Goal: Task Accomplishment & Management: Use online tool/utility

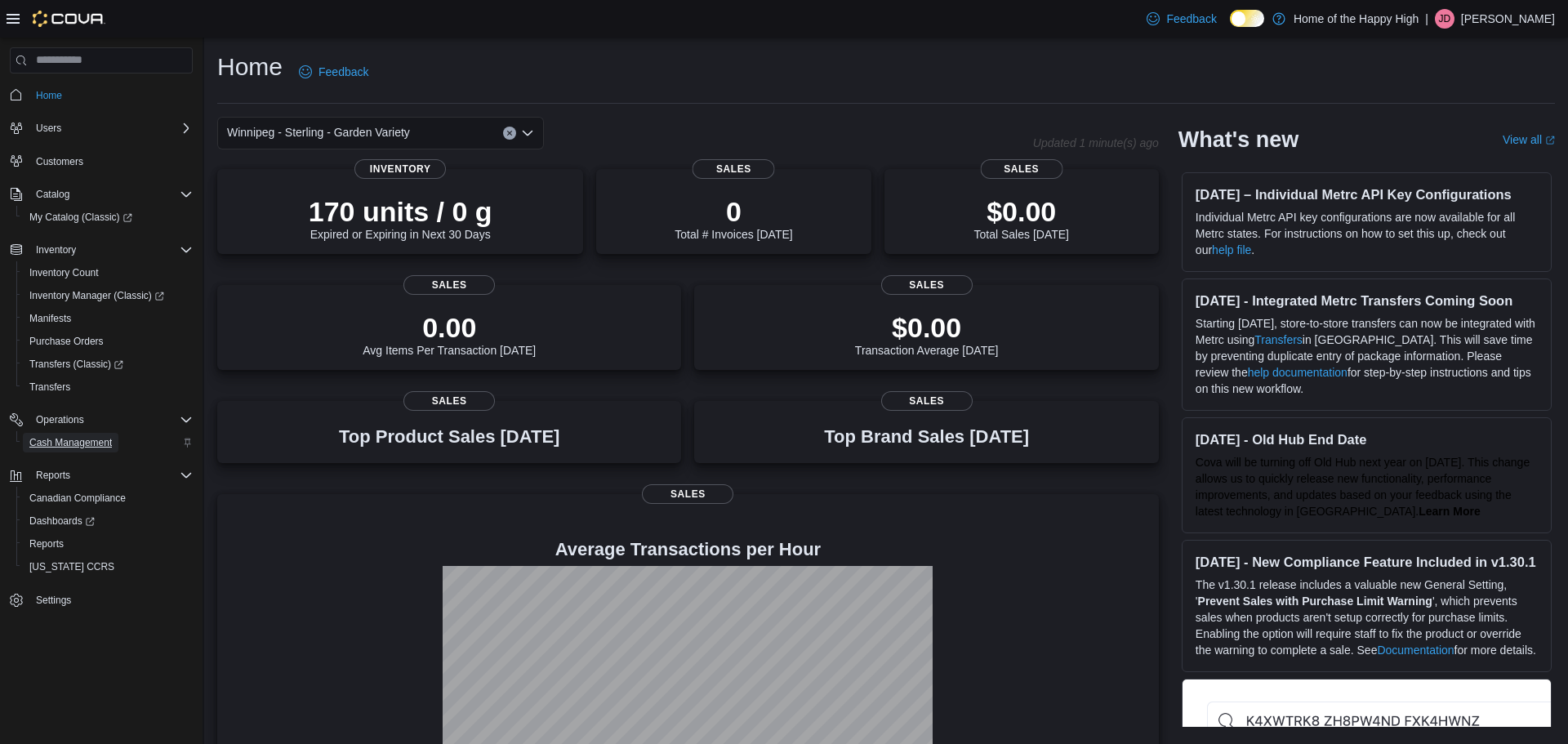
click at [76, 445] on span "Cash Management" at bounding box center [70, 442] width 82 height 13
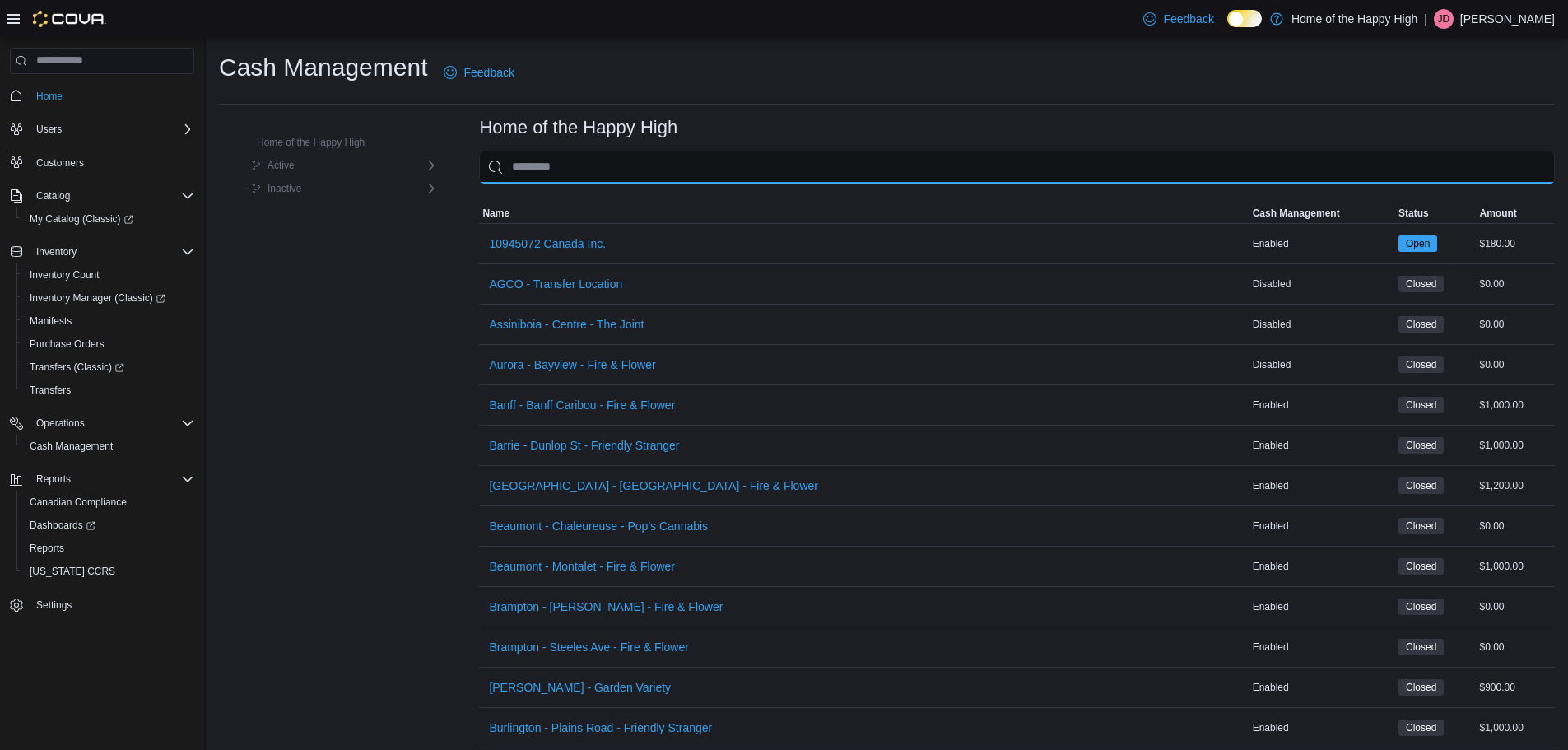
click at [558, 163] on input "This is a search bar. As you type, the results lower in the page will automatic…" at bounding box center [1016, 167] width 1076 height 33
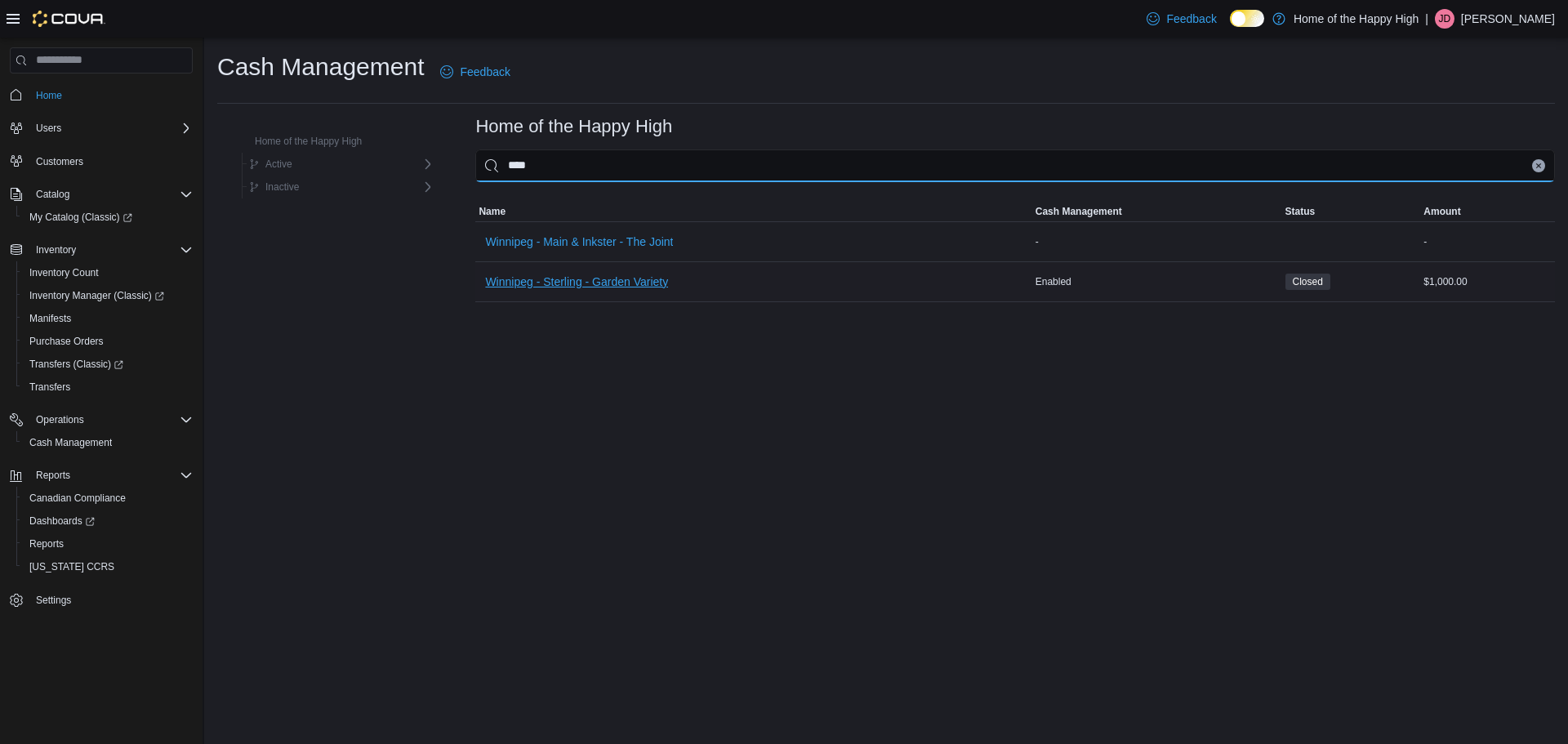
type input "****"
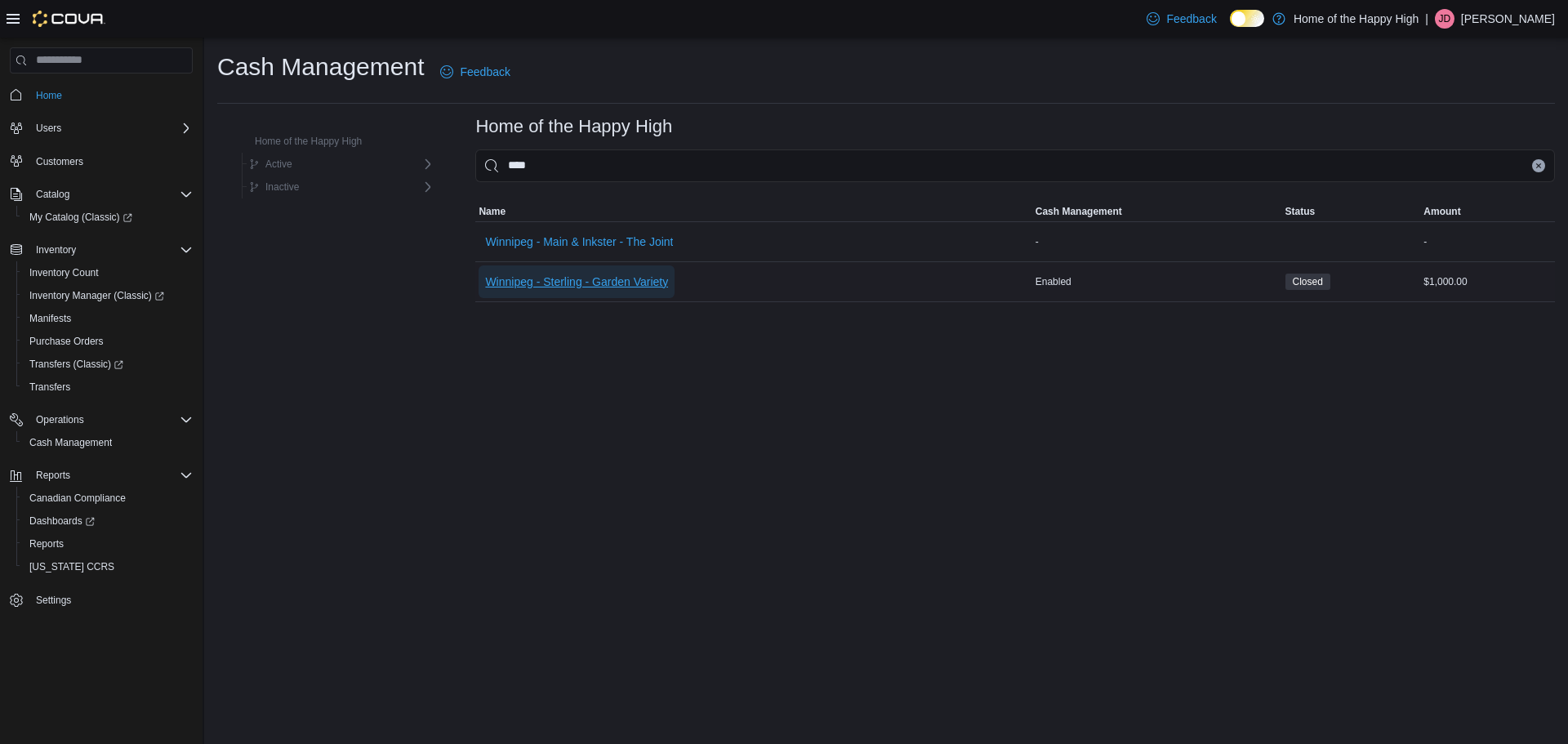
click at [576, 285] on span "Winnipeg - Sterling - Garden Variety" at bounding box center [576, 281] width 183 height 17
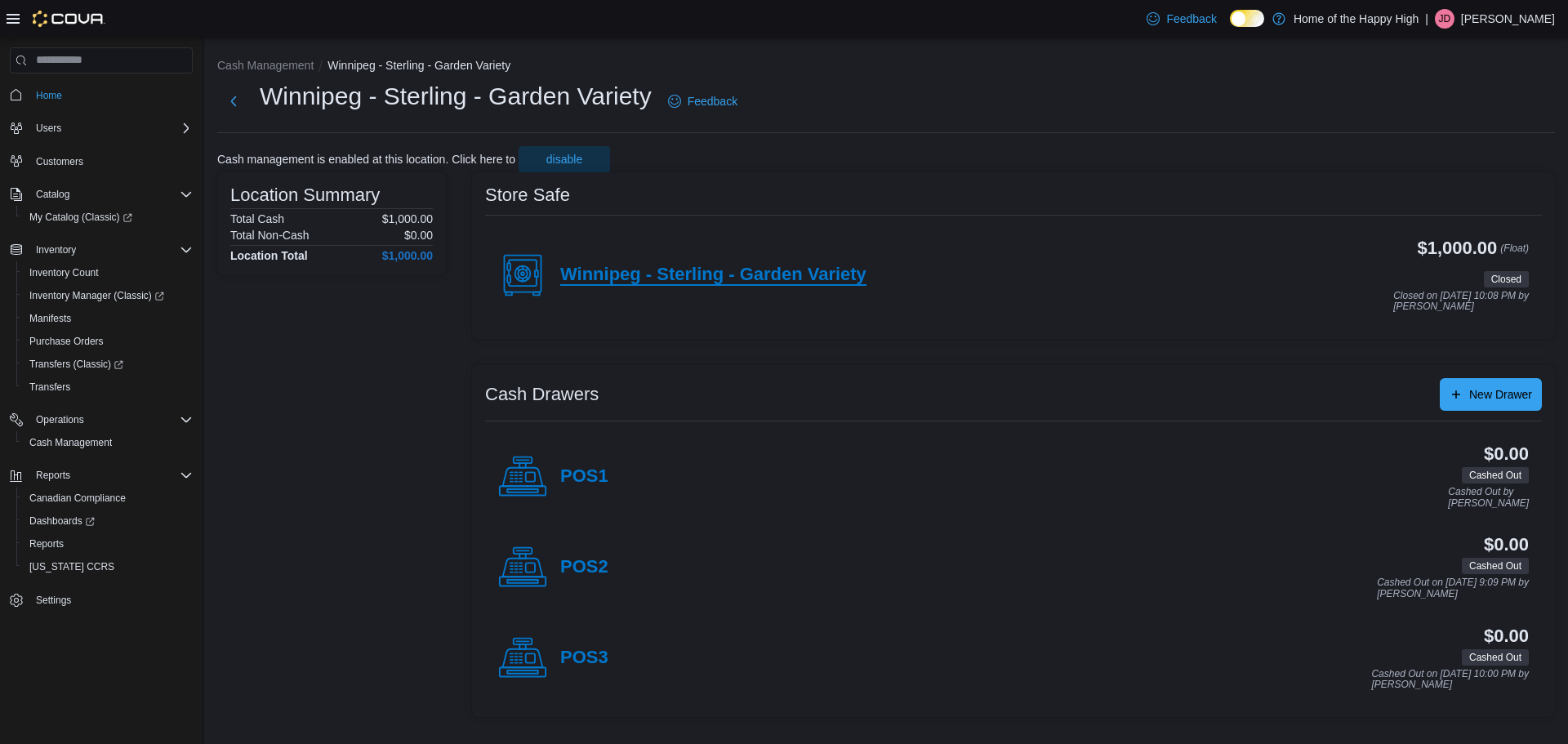
click at [800, 268] on h4 "Winnipeg - Sterling - Garden Variety" at bounding box center [713, 275] width 306 height 22
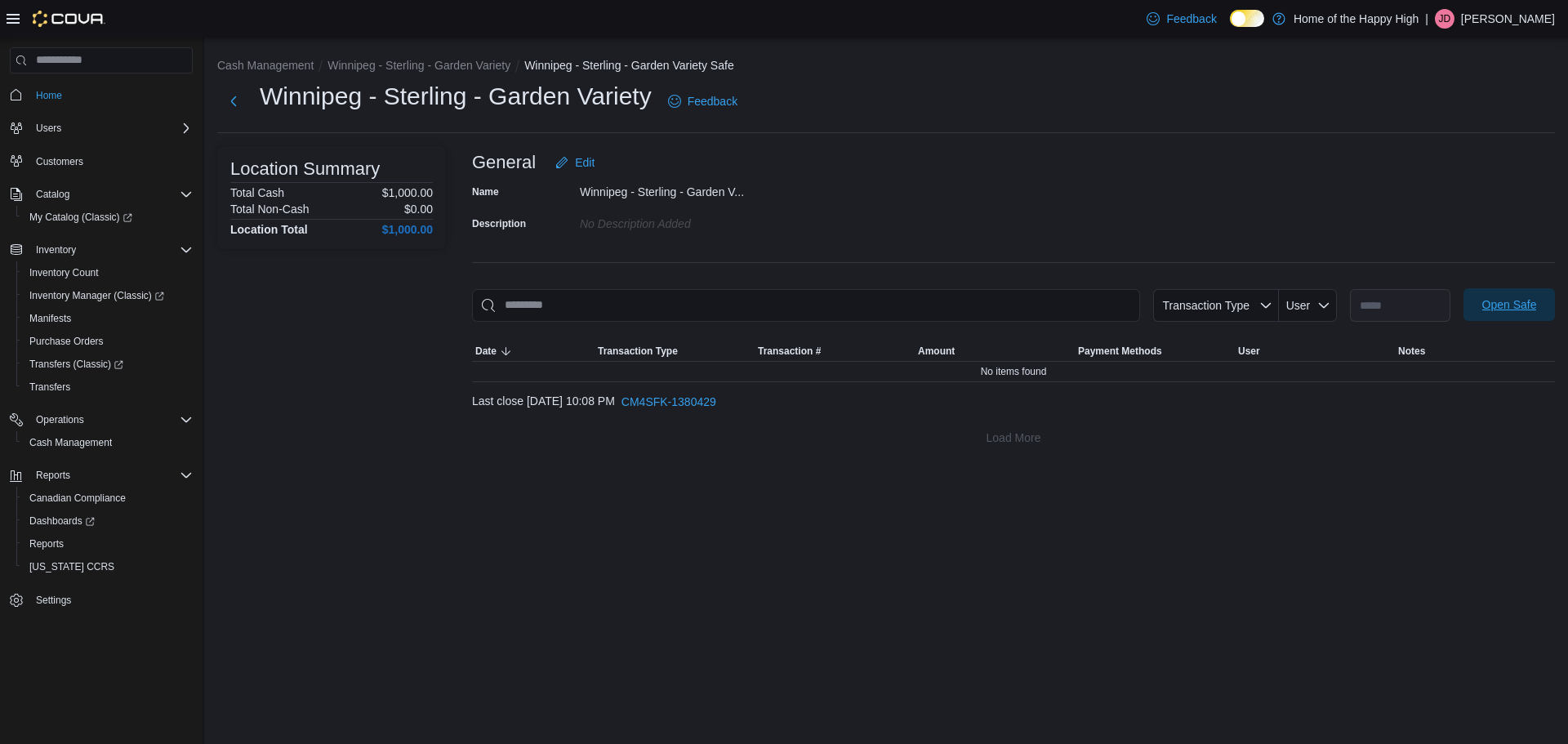
click at [1519, 312] on span "Open Safe" at bounding box center [1509, 304] width 55 height 17
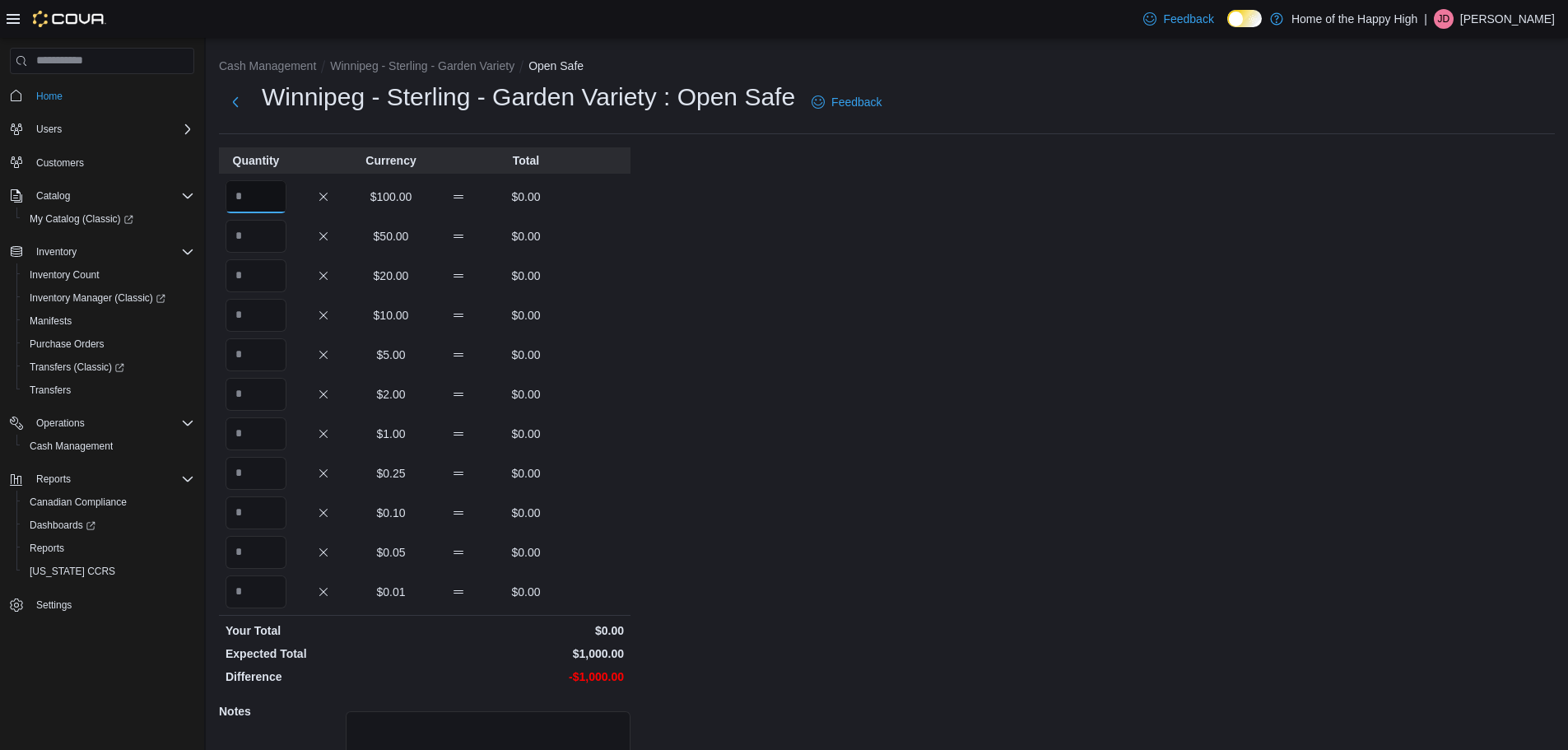
click at [268, 198] on input "Quantity" at bounding box center [257, 196] width 61 height 33
type input "**"
click at [1035, 469] on div "Cash Management [GEOGRAPHIC_DATA] - Sterling - Garden Variety Open Safe [GEOGRA…" at bounding box center [887, 467] width 1363 height 859
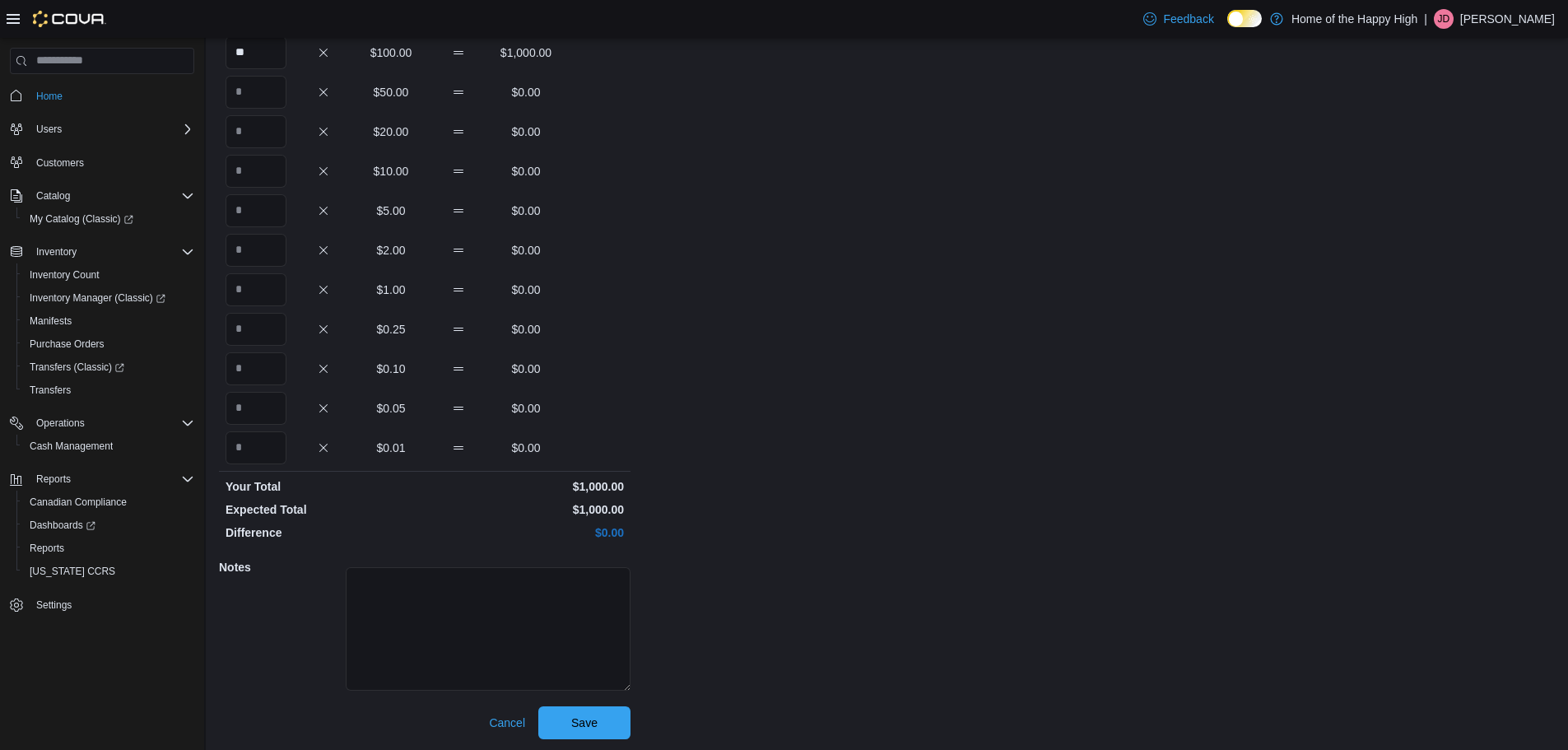
scroll to position [146, 0]
click at [705, 717] on div "Cash Management [GEOGRAPHIC_DATA] - Sterling - Garden Variety Open Safe [GEOGRA…" at bounding box center [887, 321] width 1363 height 859
click at [575, 722] on span "Save" at bounding box center [584, 719] width 27 height 17
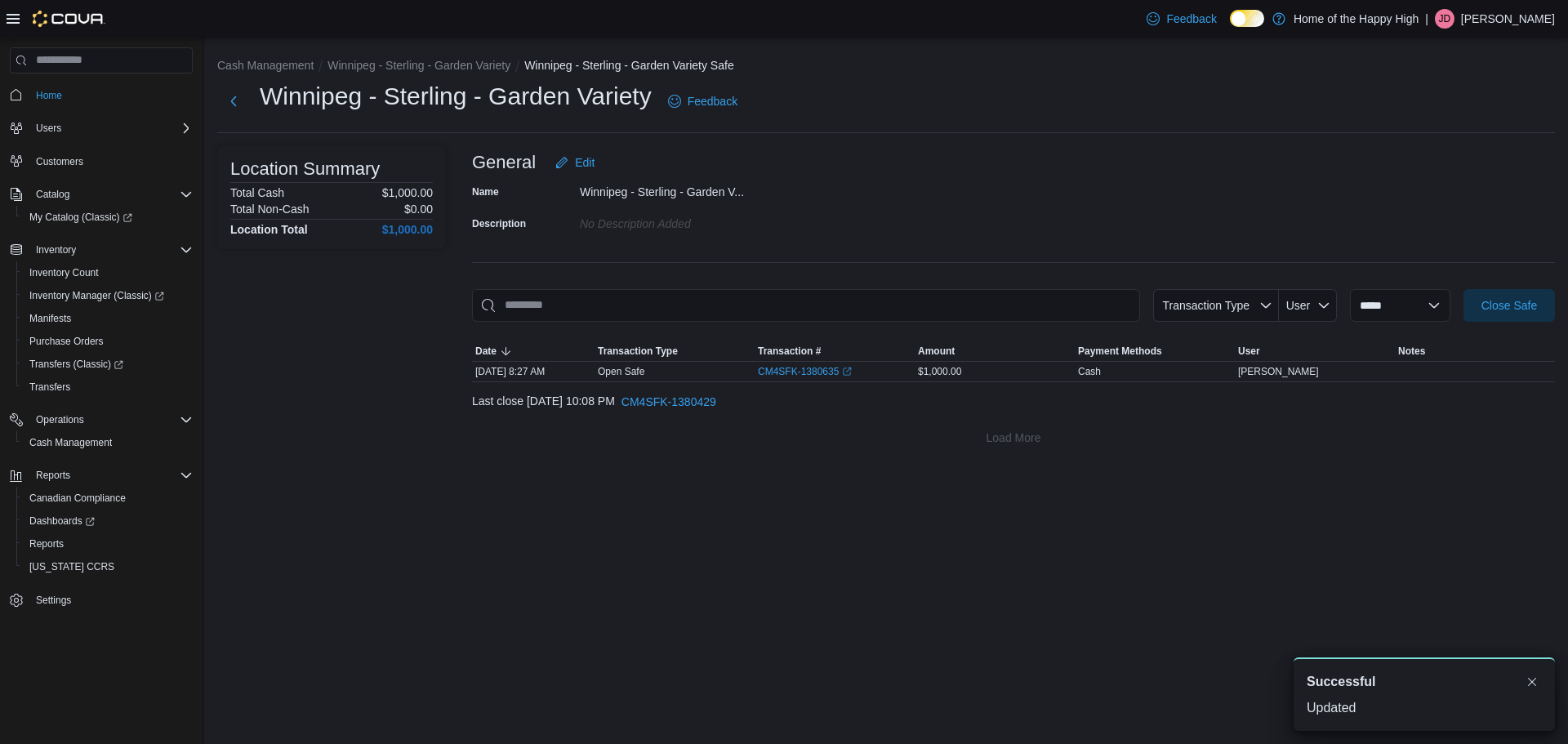
click at [717, 458] on div "**********" at bounding box center [886, 252] width 1363 height 430
click at [1536, 680] on button "Dismiss toast" at bounding box center [1532, 681] width 20 height 20
click at [53, 537] on span "Reports" at bounding box center [46, 543] width 34 height 13
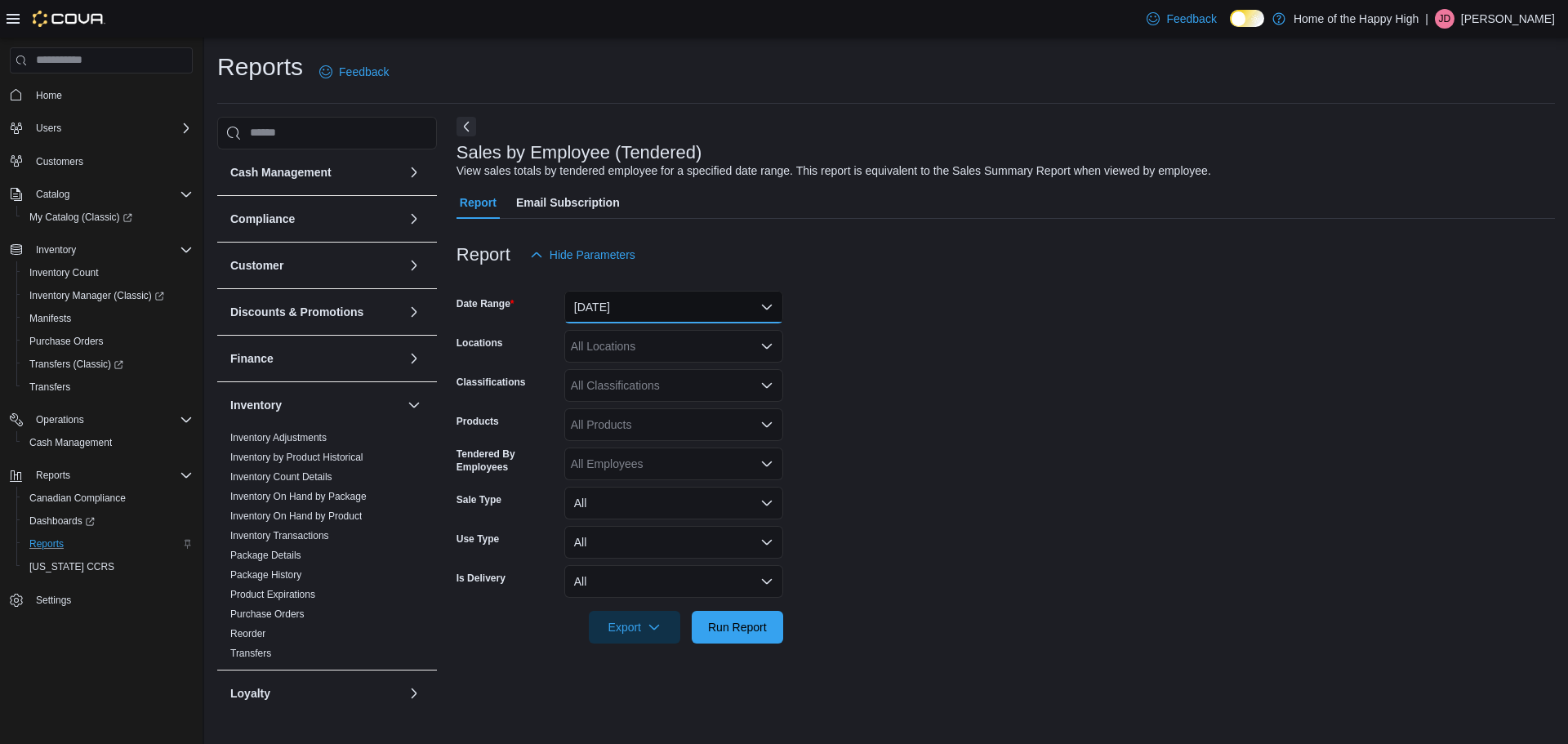
click at [618, 302] on button "[DATE]" at bounding box center [673, 306] width 219 height 32
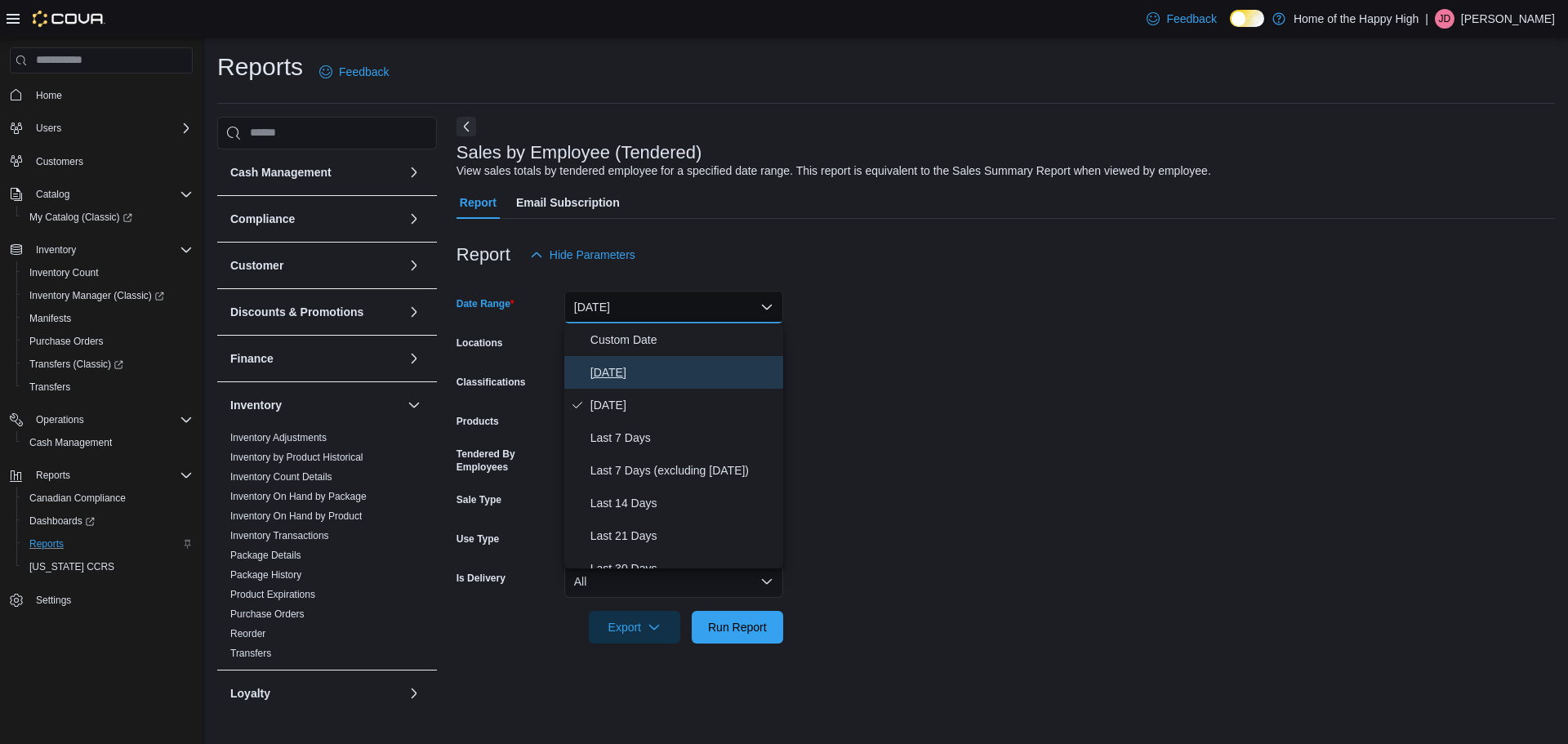
click at [632, 374] on span "[DATE]" at bounding box center [683, 372] width 186 height 20
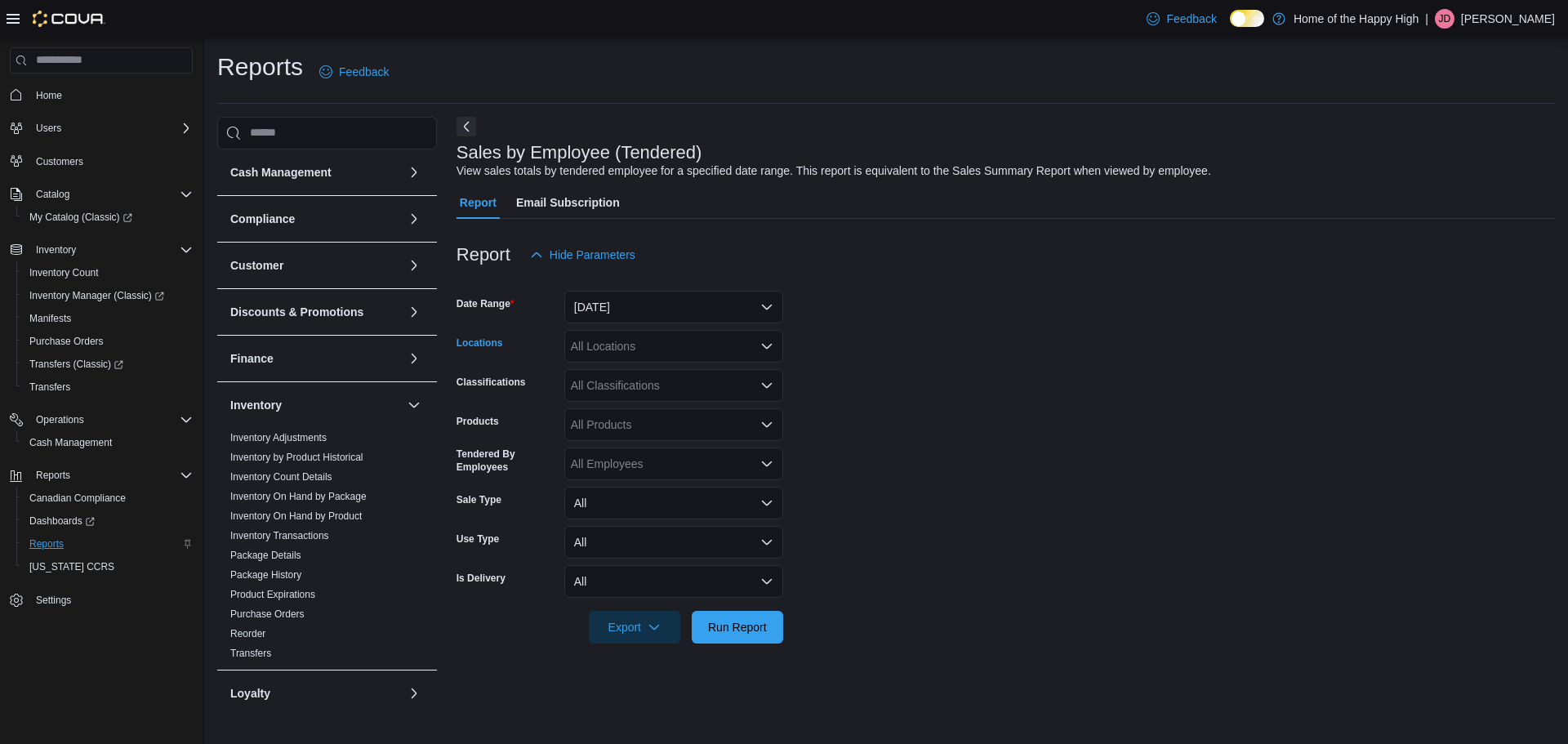
click at [638, 349] on div "All Locations" at bounding box center [673, 346] width 219 height 32
type input "****"
click at [648, 367] on span "Winnipeg - Sterling - Garden Variety" at bounding box center [707, 374] width 183 height 17
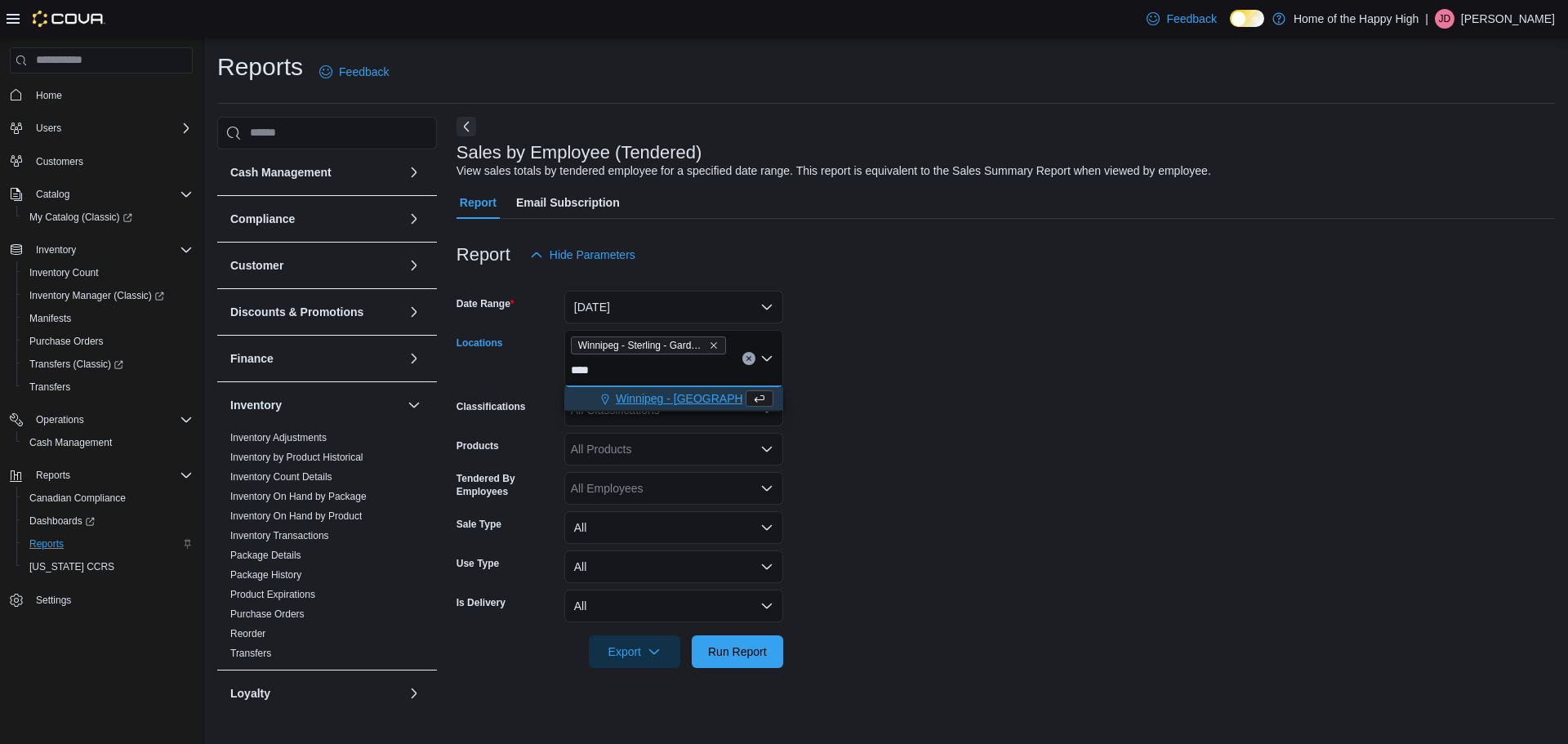
type input "****"
click at [643, 395] on span "Winnipeg - [GEOGRAPHIC_DATA] - Garden Variety" at bounding box center [747, 398] width 263 height 17
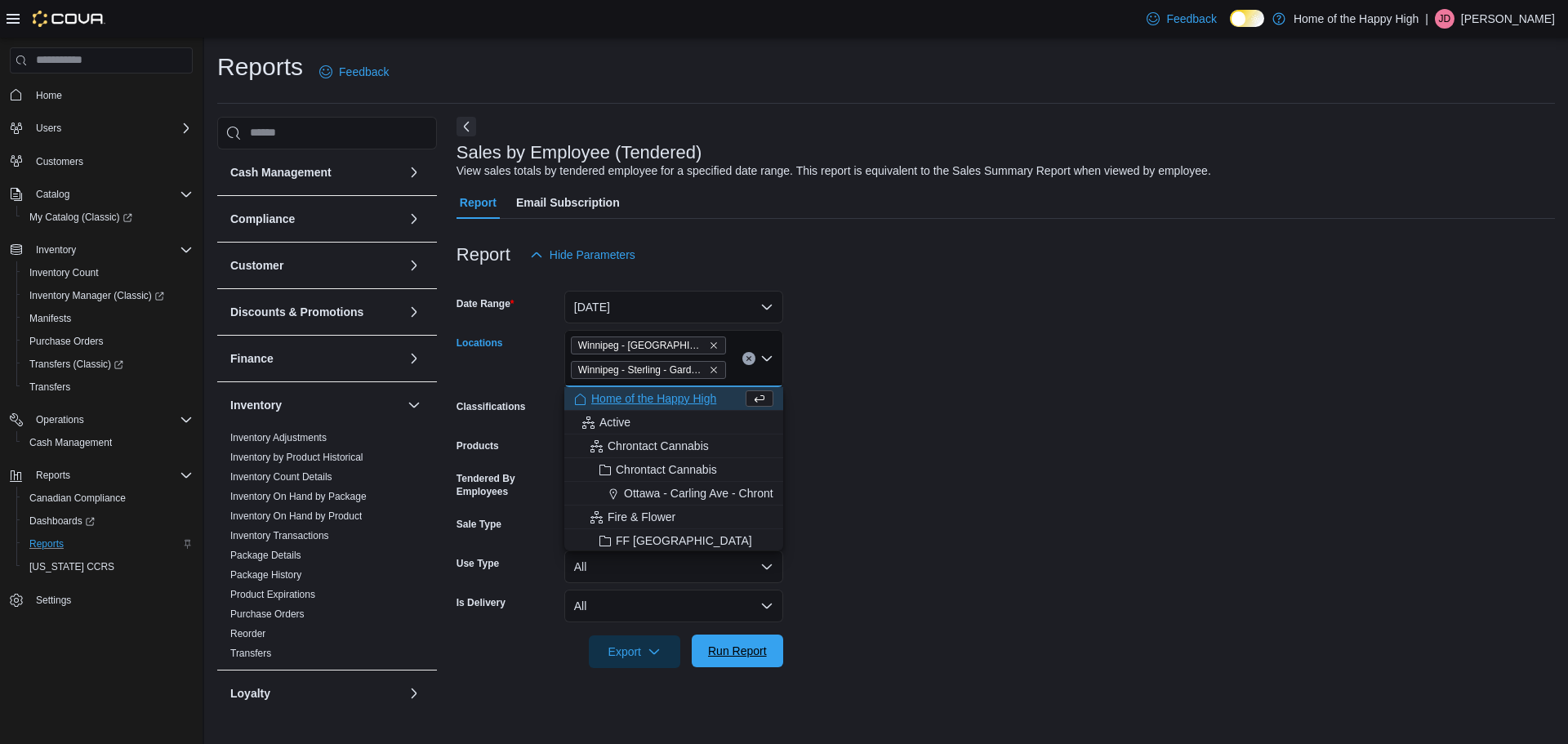
click at [736, 648] on span "Run Report" at bounding box center [737, 650] width 59 height 17
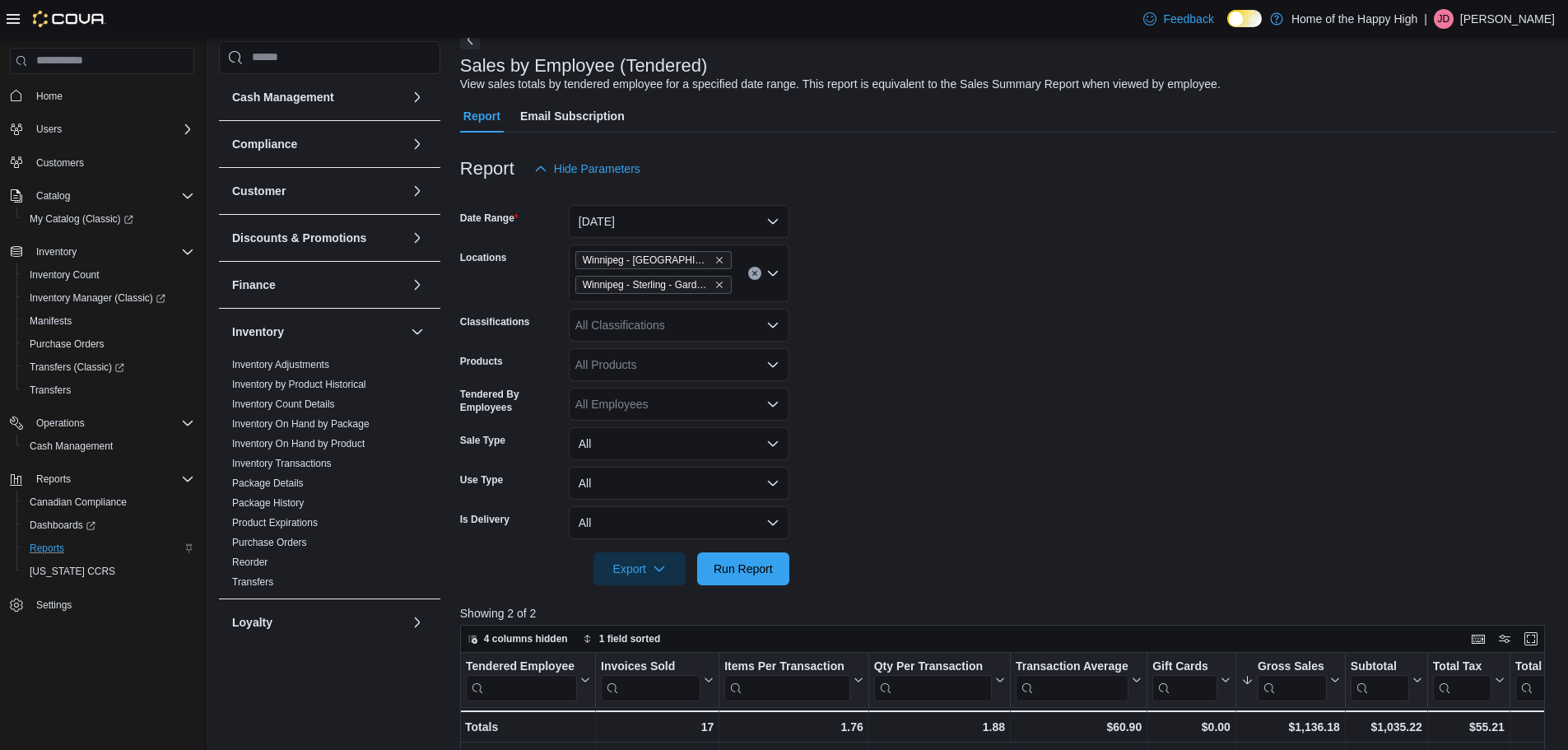
scroll to position [82, 0]
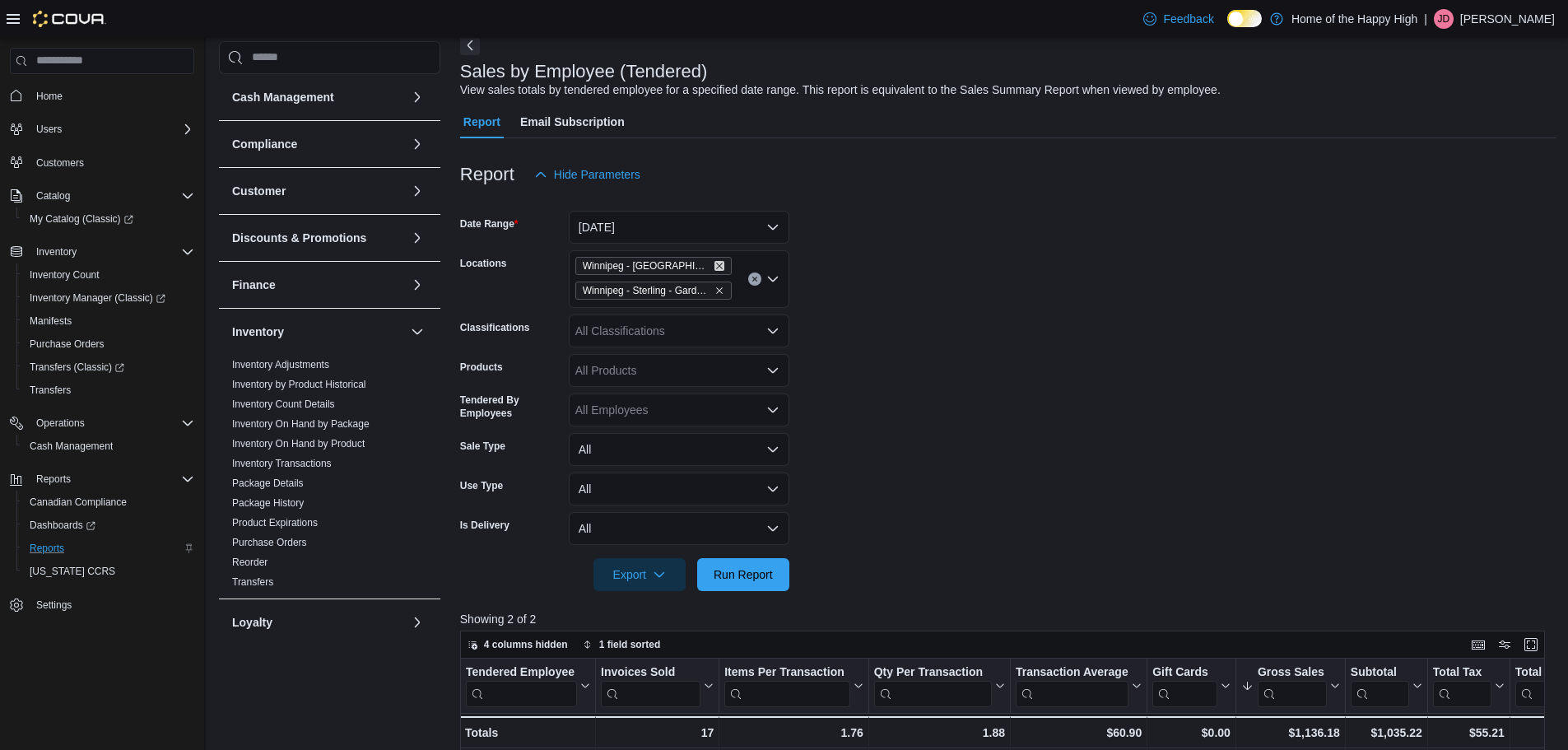
click at [721, 265] on icon "Remove Winnipeg - Polo Park - Garden Variety from selection in this group" at bounding box center [719, 265] width 10 height 10
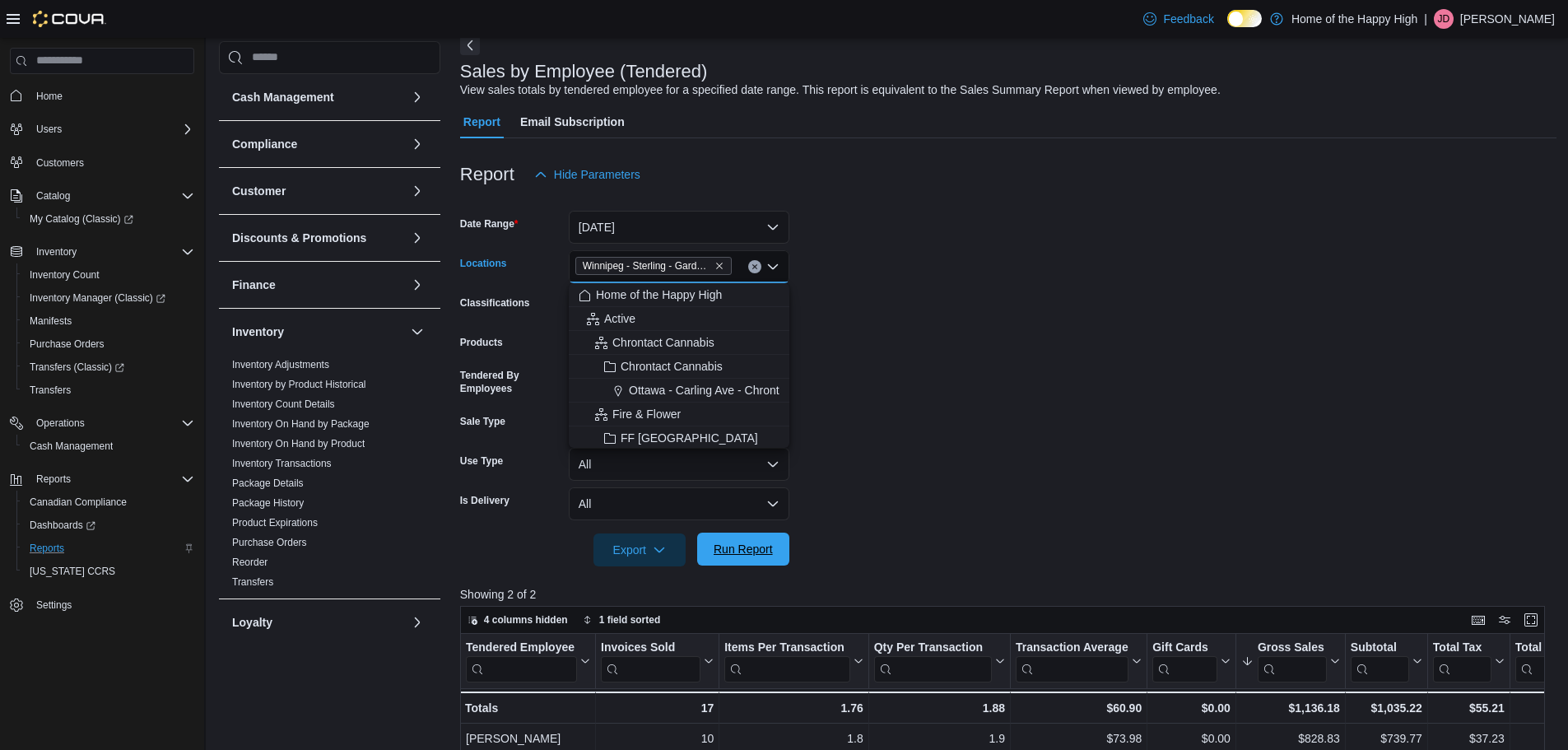
click at [740, 557] on span "Run Report" at bounding box center [743, 549] width 59 height 17
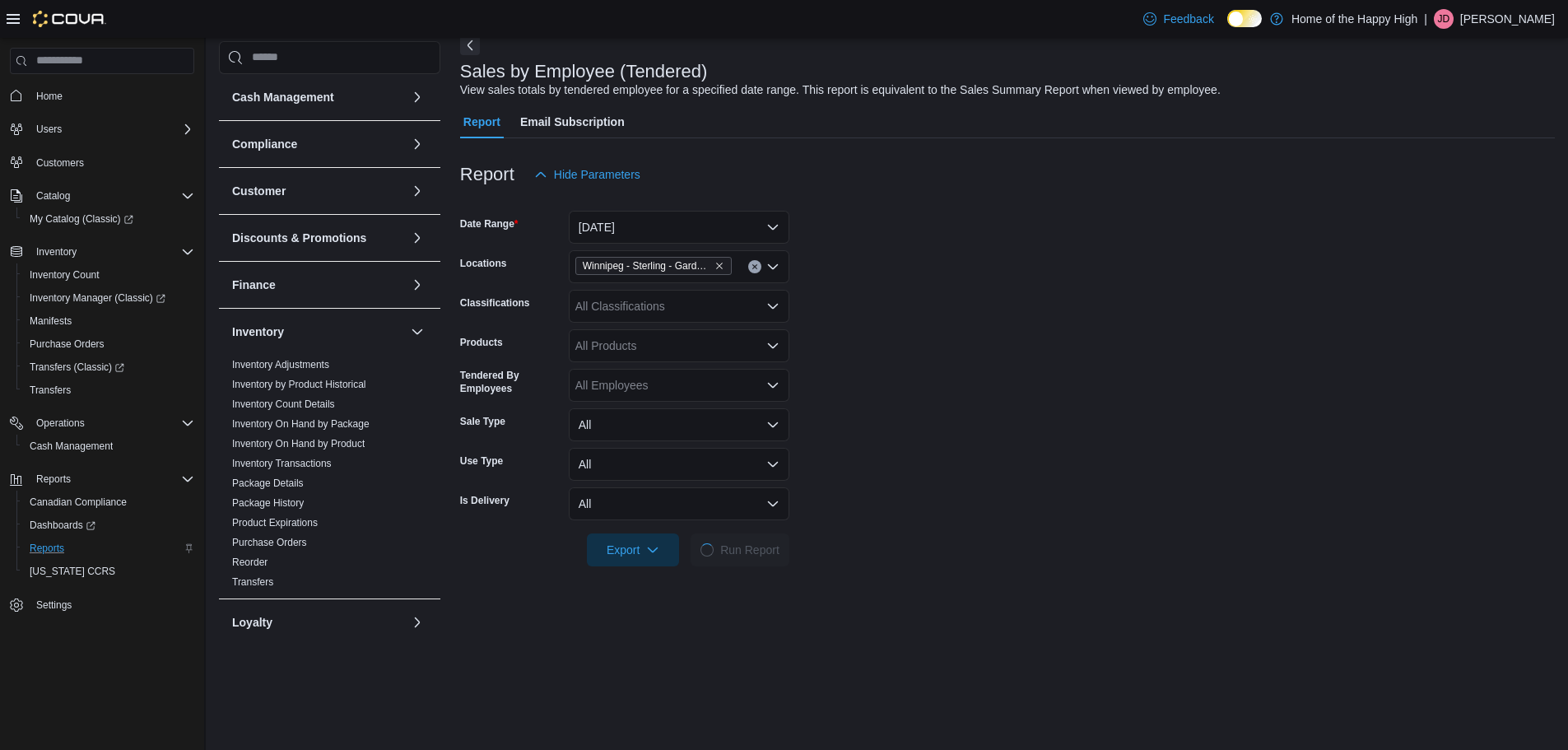
scroll to position [494, 0]
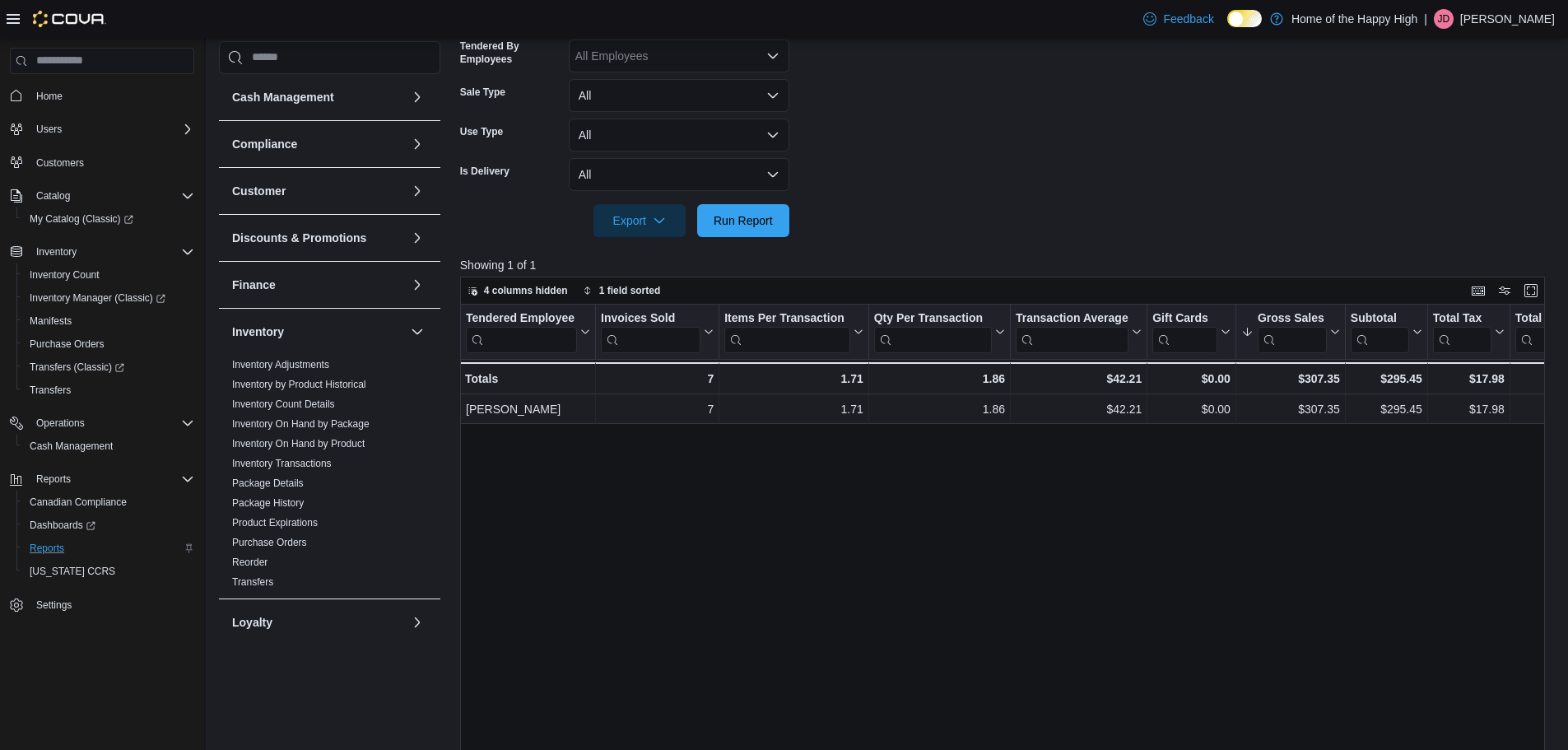
click at [1134, 162] on form "Date Range [DATE] Locations [GEOGRAPHIC_DATA] - [GEOGRAPHIC_DATA] - Garden Vari…" at bounding box center [1008, 49] width 1096 height 375
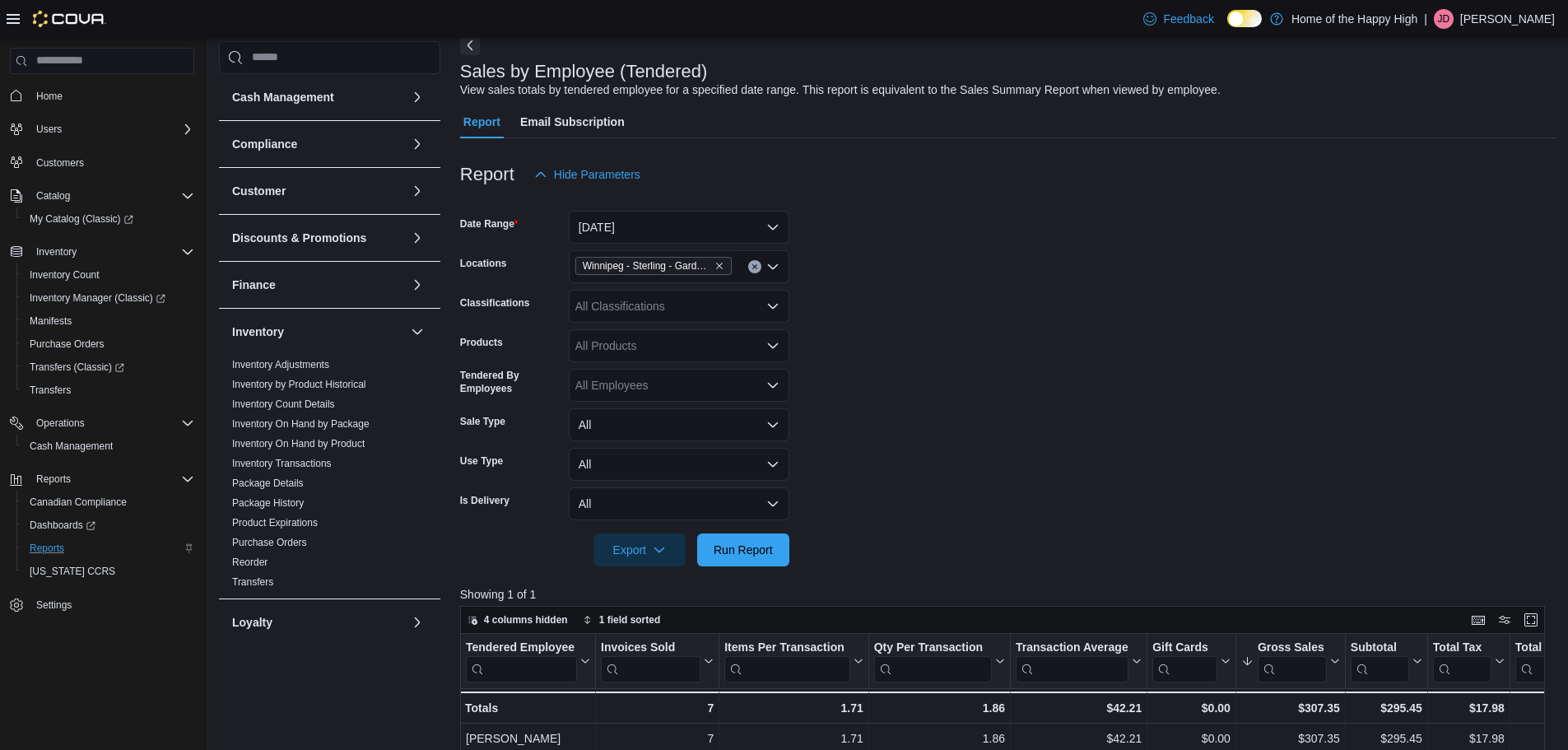
scroll to position [165, 0]
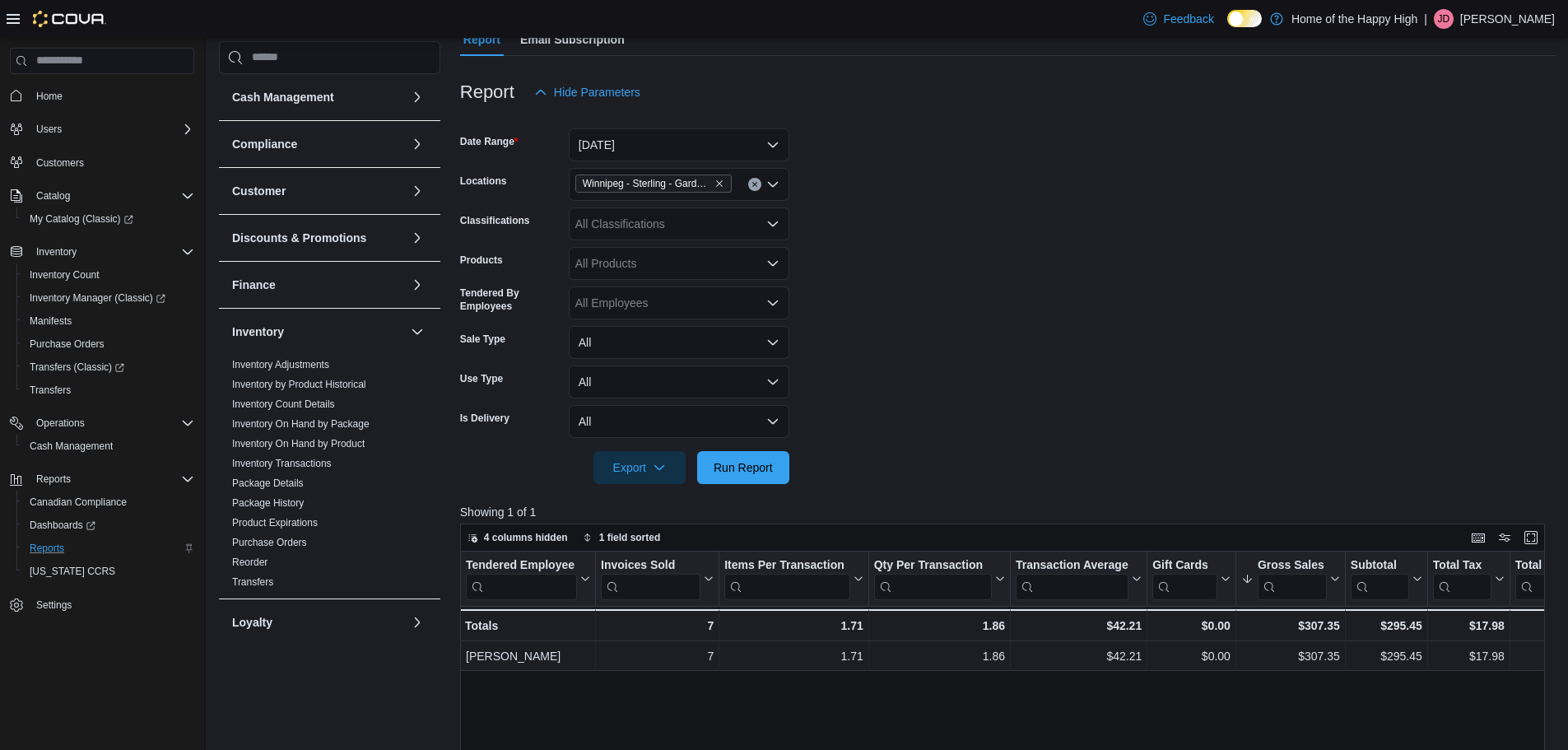
click at [975, 280] on form "Date Range [DATE] Locations [GEOGRAPHIC_DATA] - [GEOGRAPHIC_DATA] - Garden Vari…" at bounding box center [1008, 296] width 1096 height 375
click at [753, 470] on span "Run Report" at bounding box center [743, 467] width 59 height 17
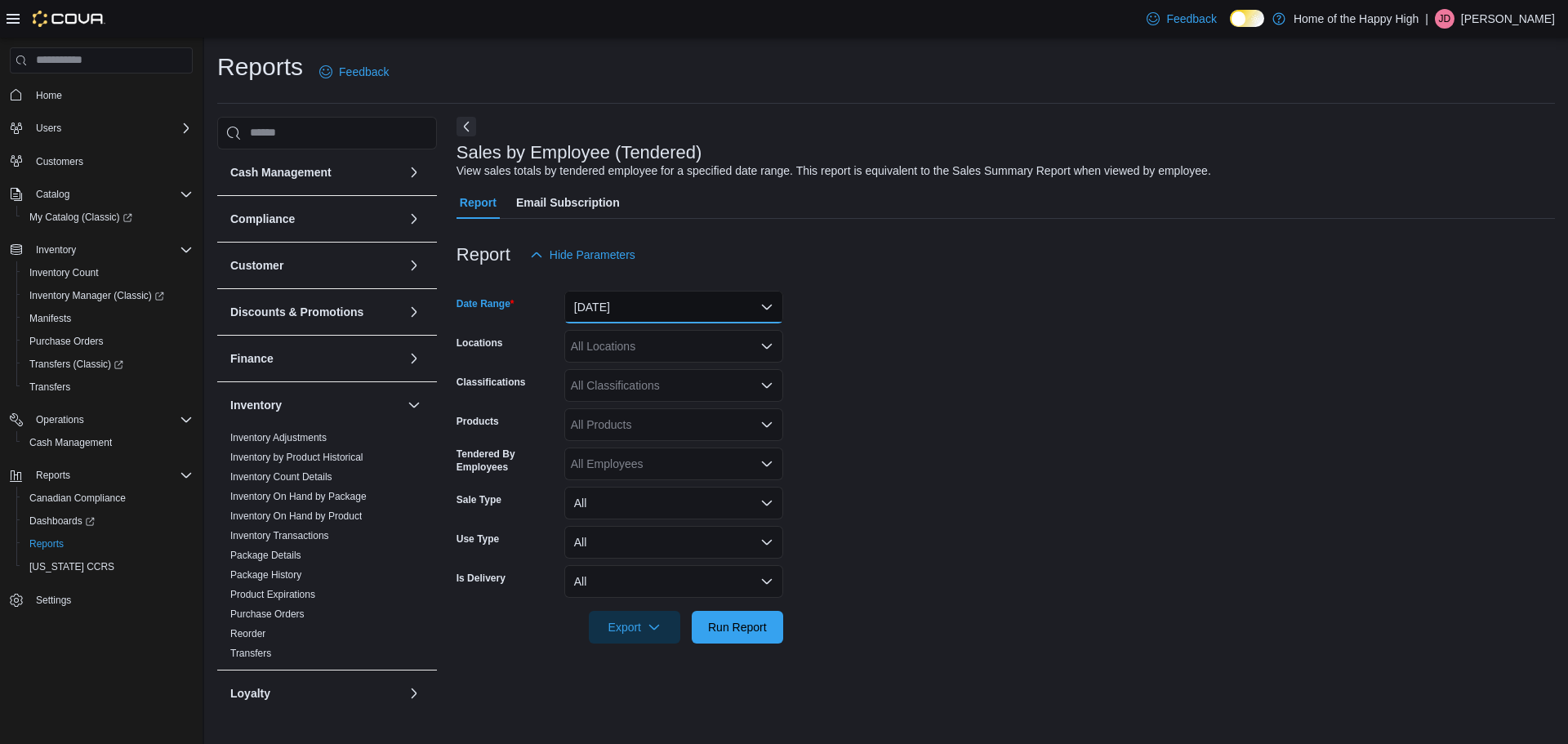
click at [665, 304] on button "[DATE]" at bounding box center [673, 306] width 219 height 32
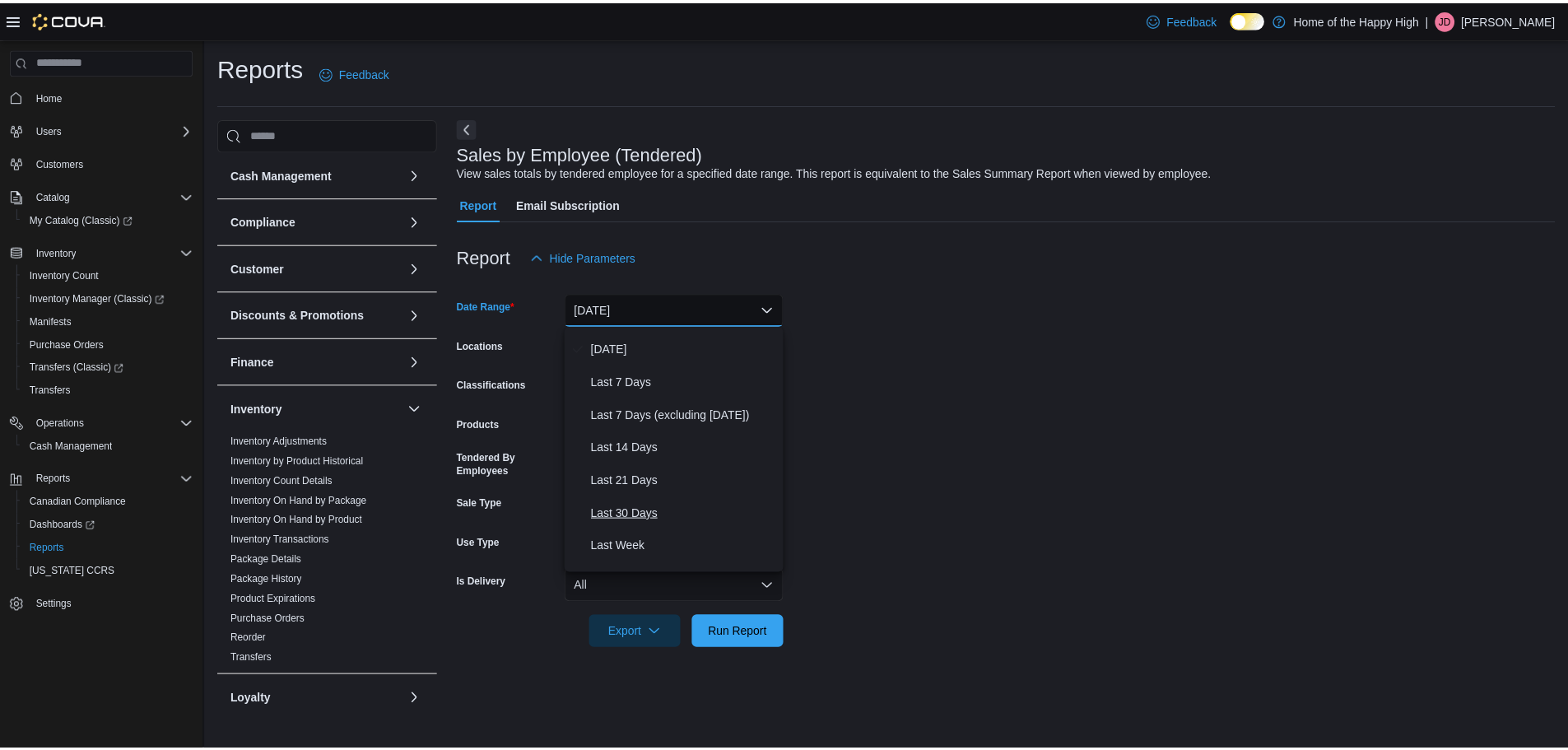
scroll to position [82, 0]
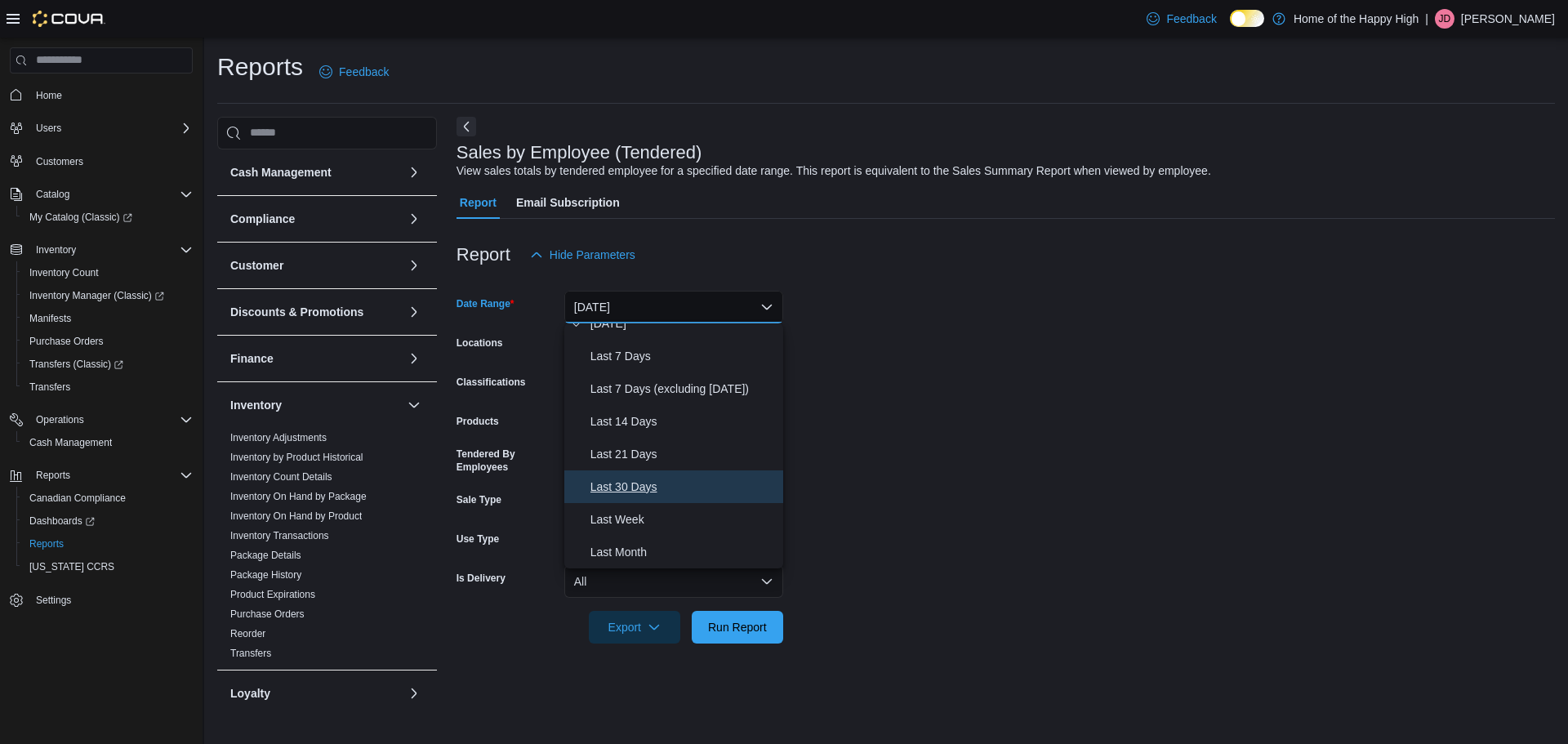
click at [635, 488] on span "Last 30 Days" at bounding box center [683, 487] width 186 height 20
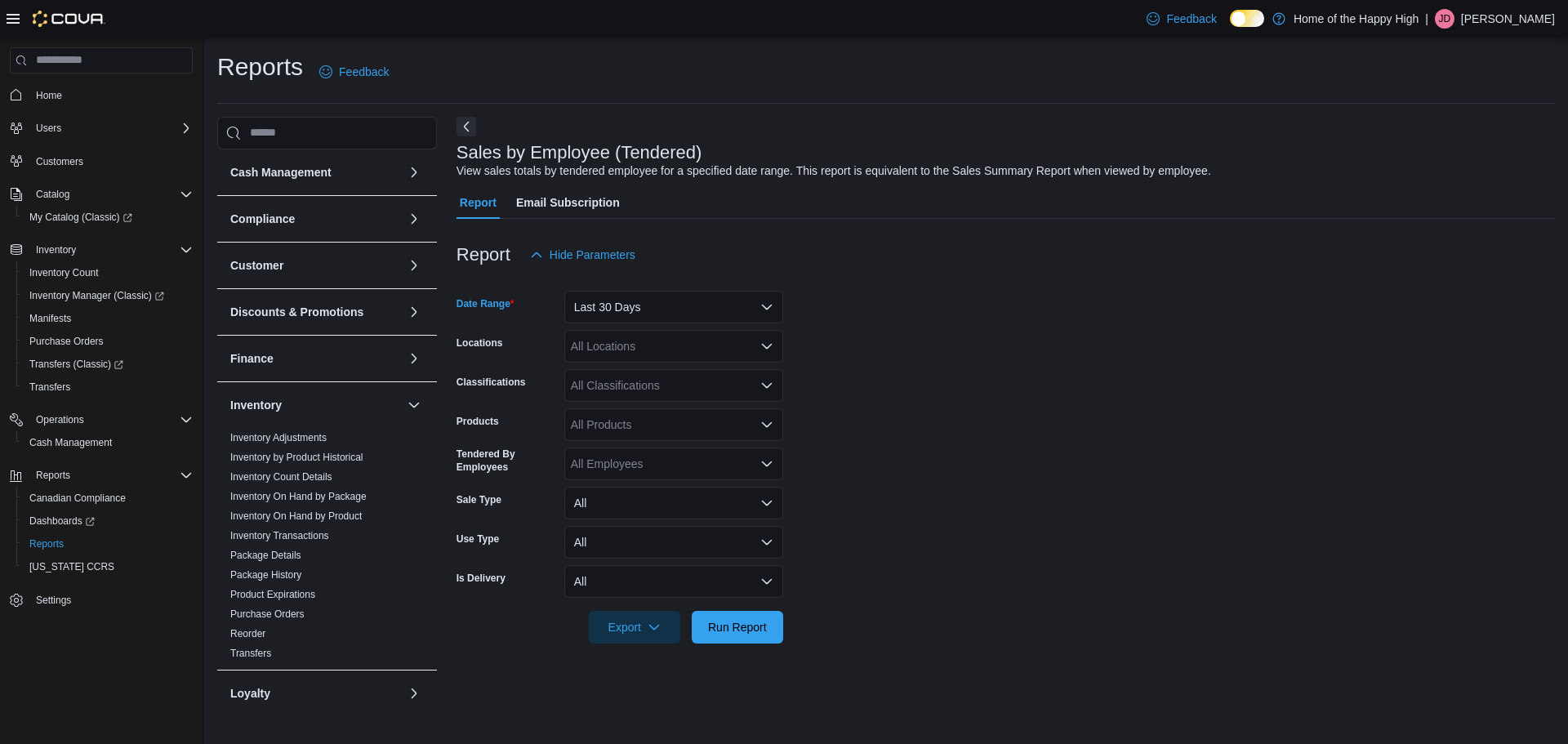
click at [648, 352] on div "All Locations" at bounding box center [673, 346] width 219 height 32
type input "*"
type input "****"
click at [668, 376] on span "Winnipeg - [GEOGRAPHIC_DATA] - Garden Variety" at bounding box center [747, 374] width 263 height 17
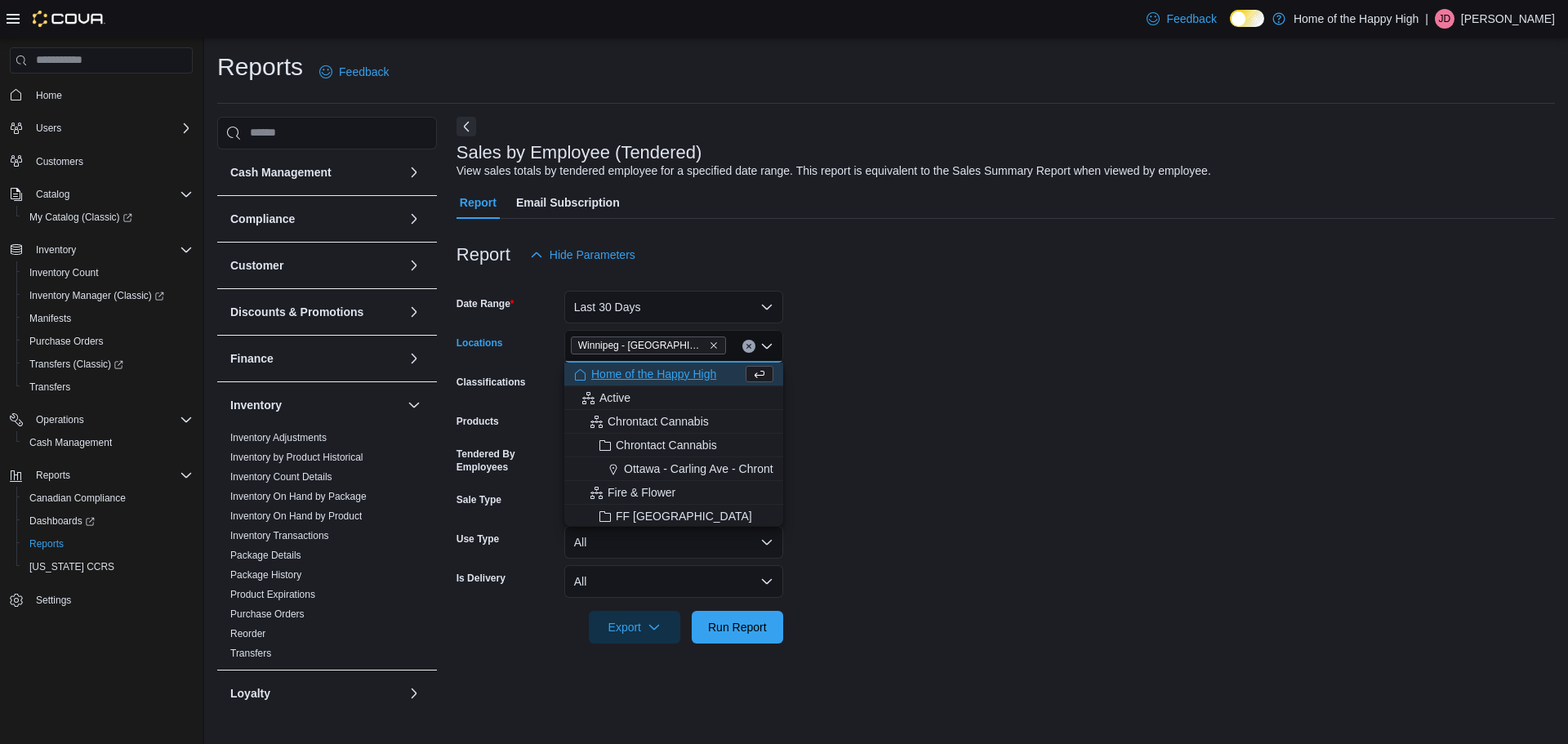
click at [969, 537] on form "Date Range Last 30 Days Locations Winnipeg - Polo Park - Garden Variety Combo b…" at bounding box center [1005, 457] width 1098 height 372
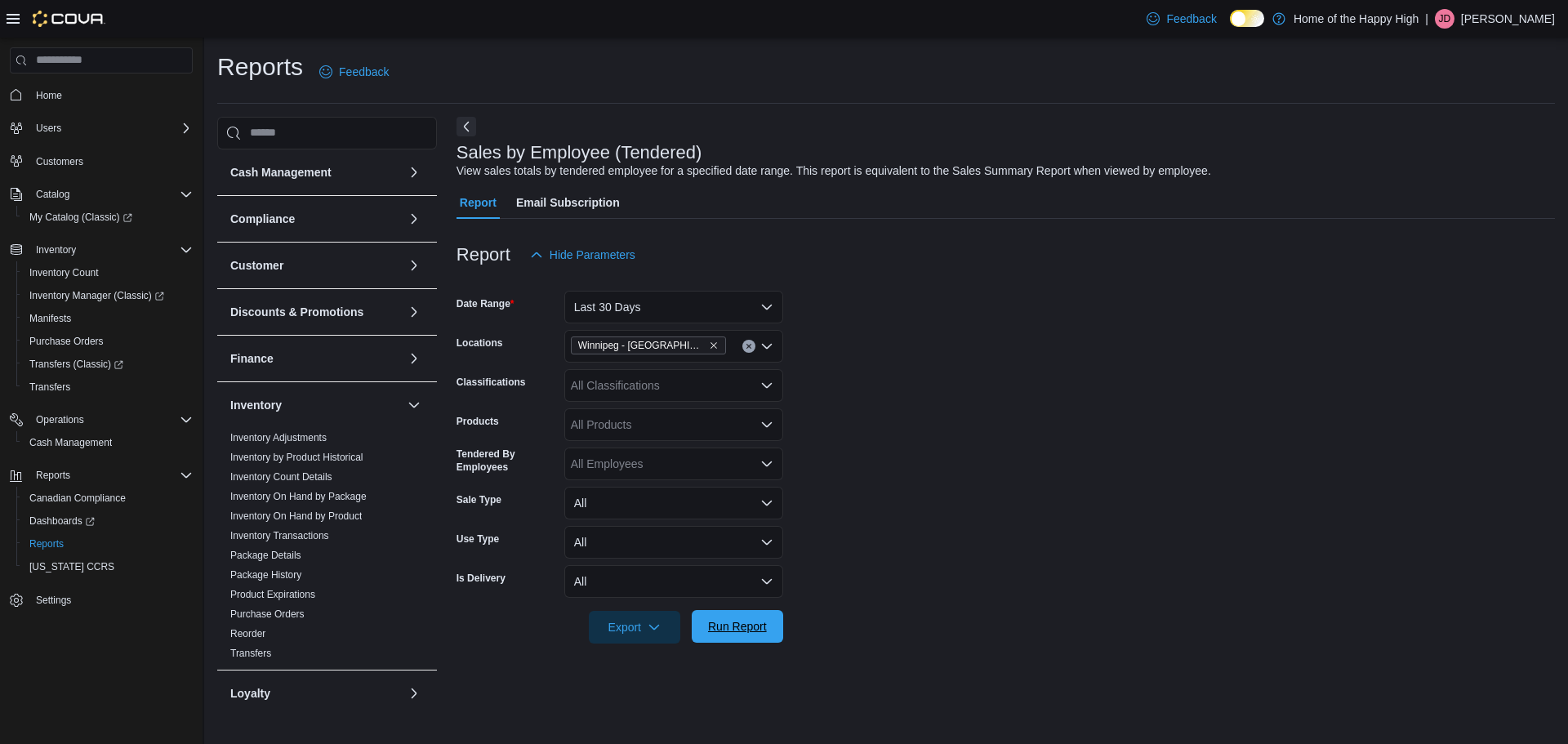
click at [752, 619] on span "Run Report" at bounding box center [737, 626] width 59 height 17
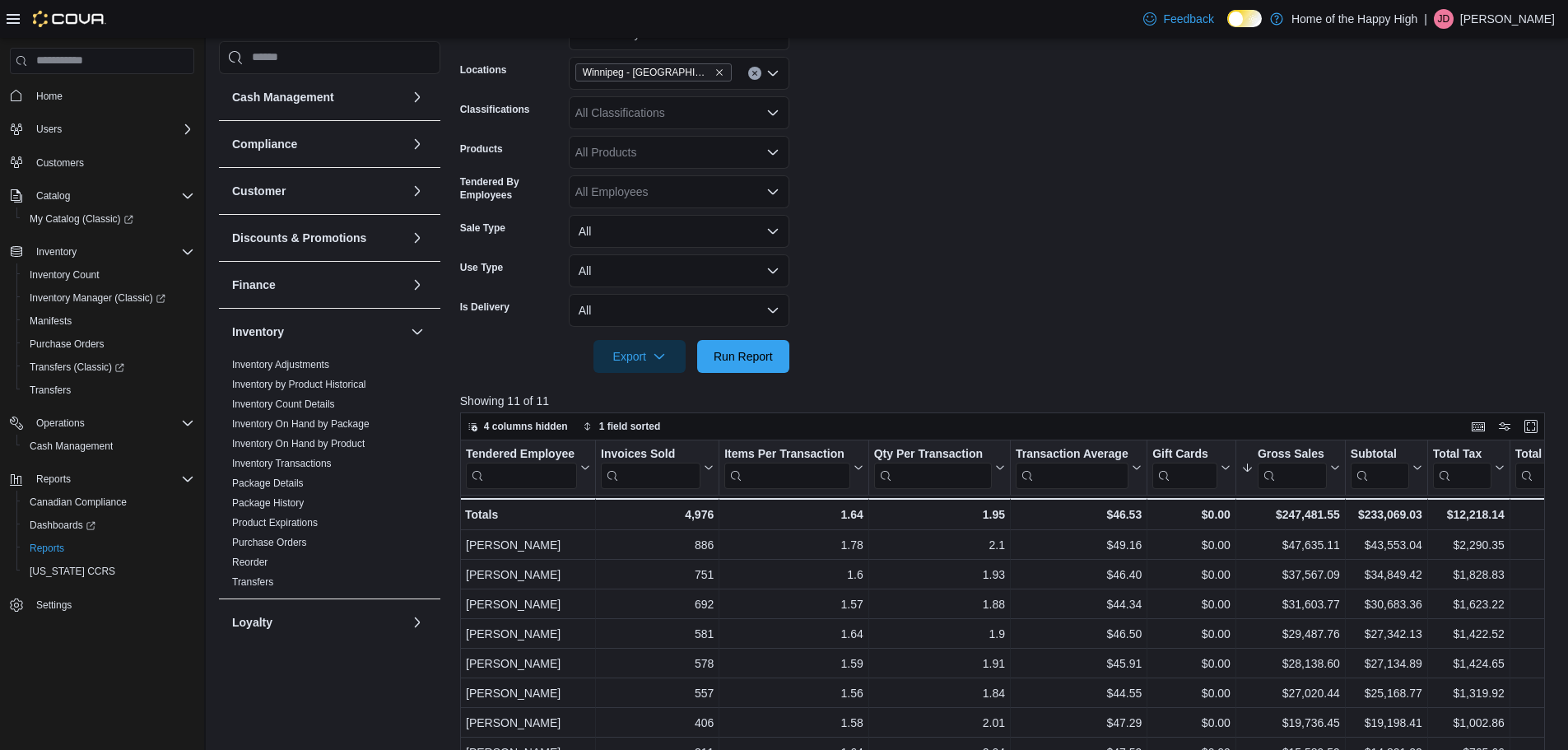
scroll to position [412, 0]
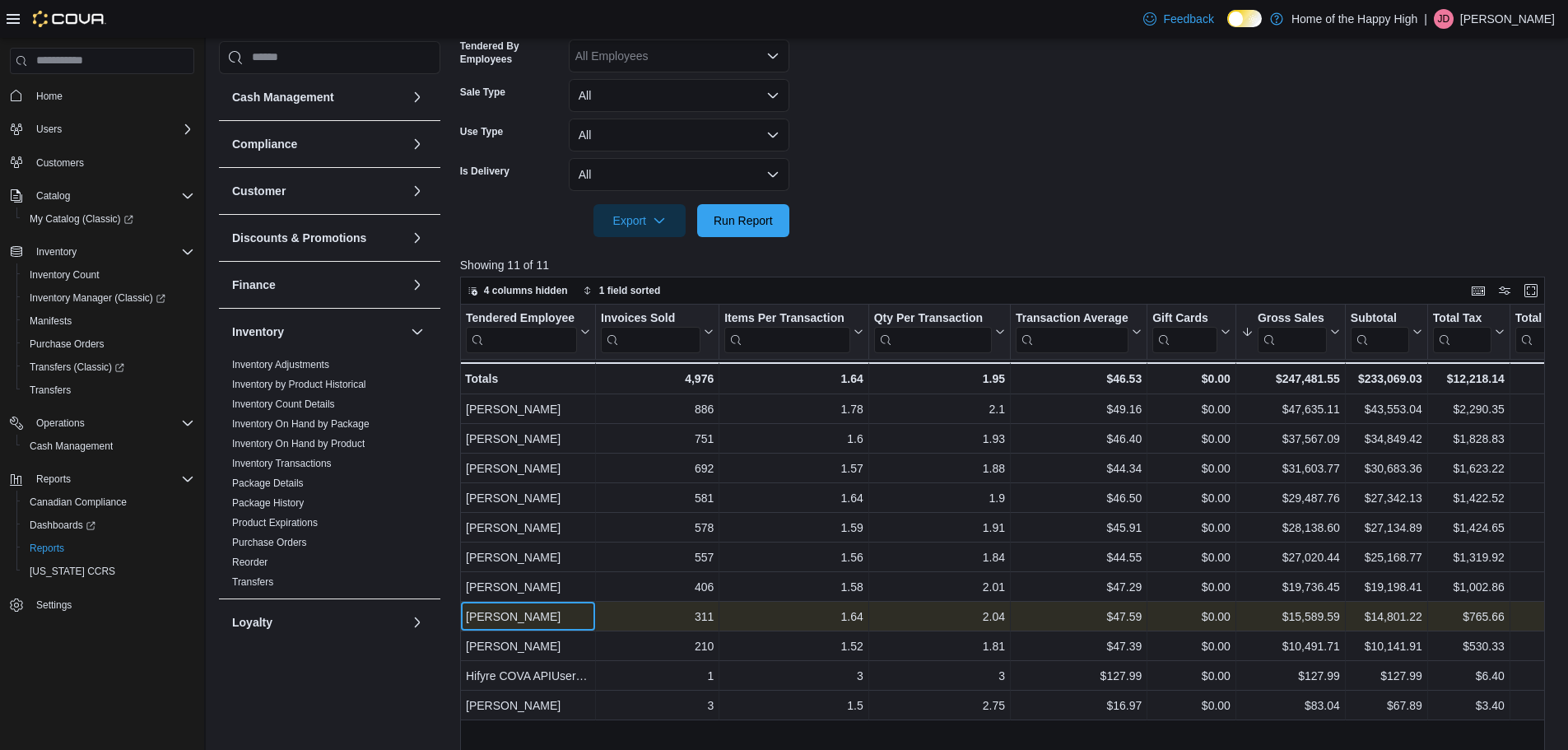
click at [539, 618] on div "Alexander Krisko" at bounding box center [528, 617] width 124 height 20
drag, startPoint x: 567, startPoint y: 614, endPoint x: 469, endPoint y: 619, distance: 98.1
click at [469, 619] on div "Alexander Krisko" at bounding box center [528, 617] width 124 height 20
copy div "Alexander Krisko"
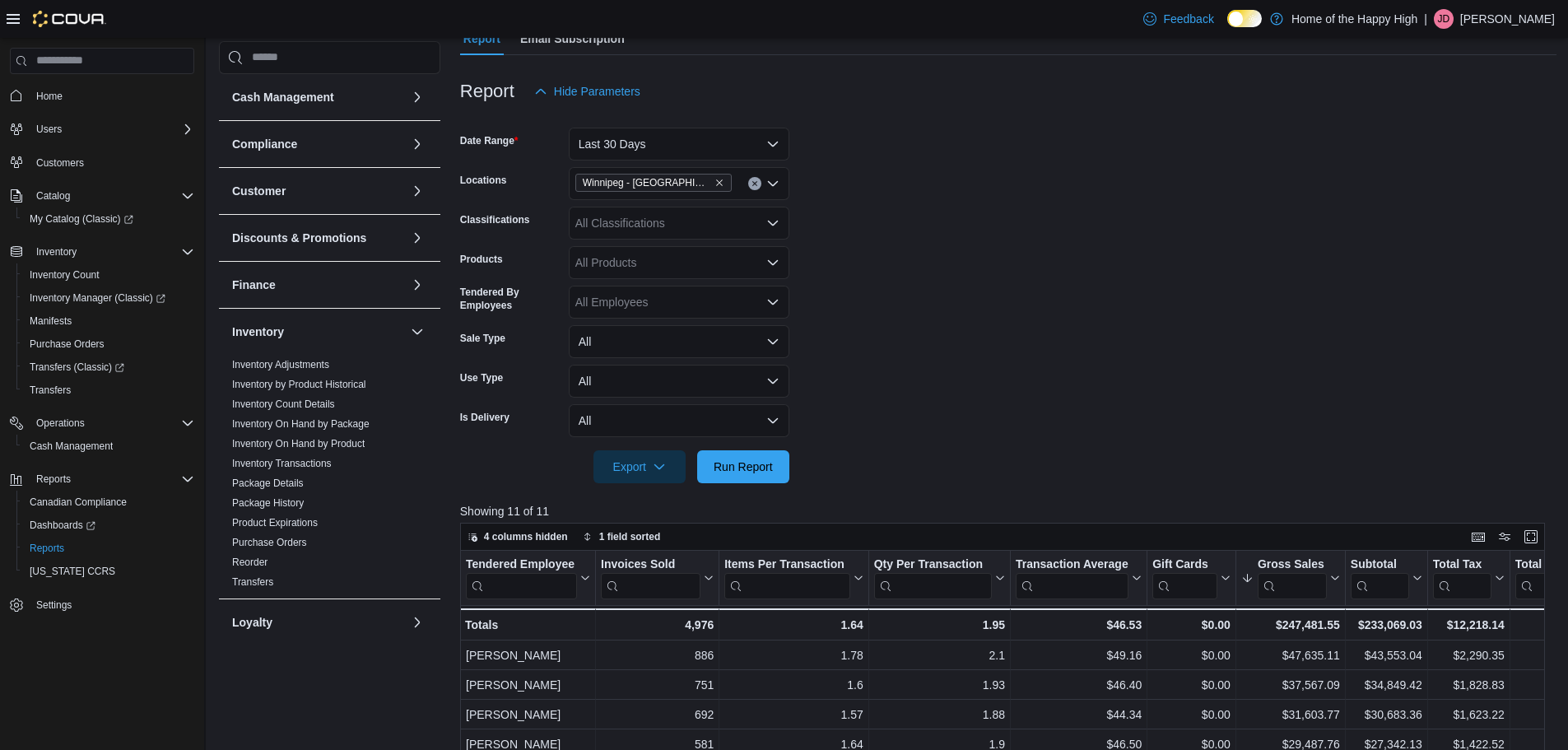
scroll to position [0, 0]
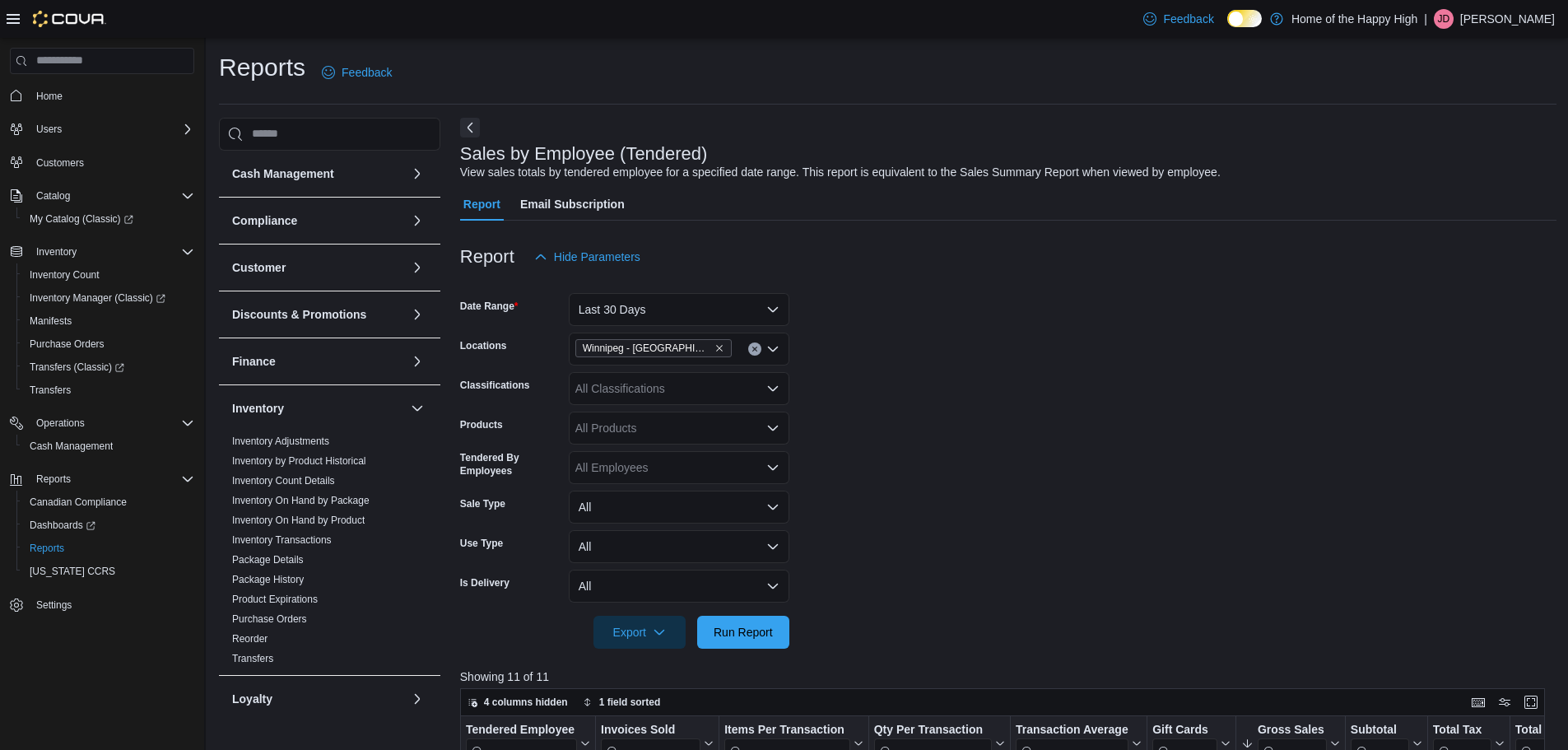
click at [757, 350] on icon "Clear input" at bounding box center [754, 348] width 4 height 4
type input "****"
click at [734, 377] on span "Winnipeg - Sterling - Garden Variety" at bounding box center [712, 377] width 185 height 17
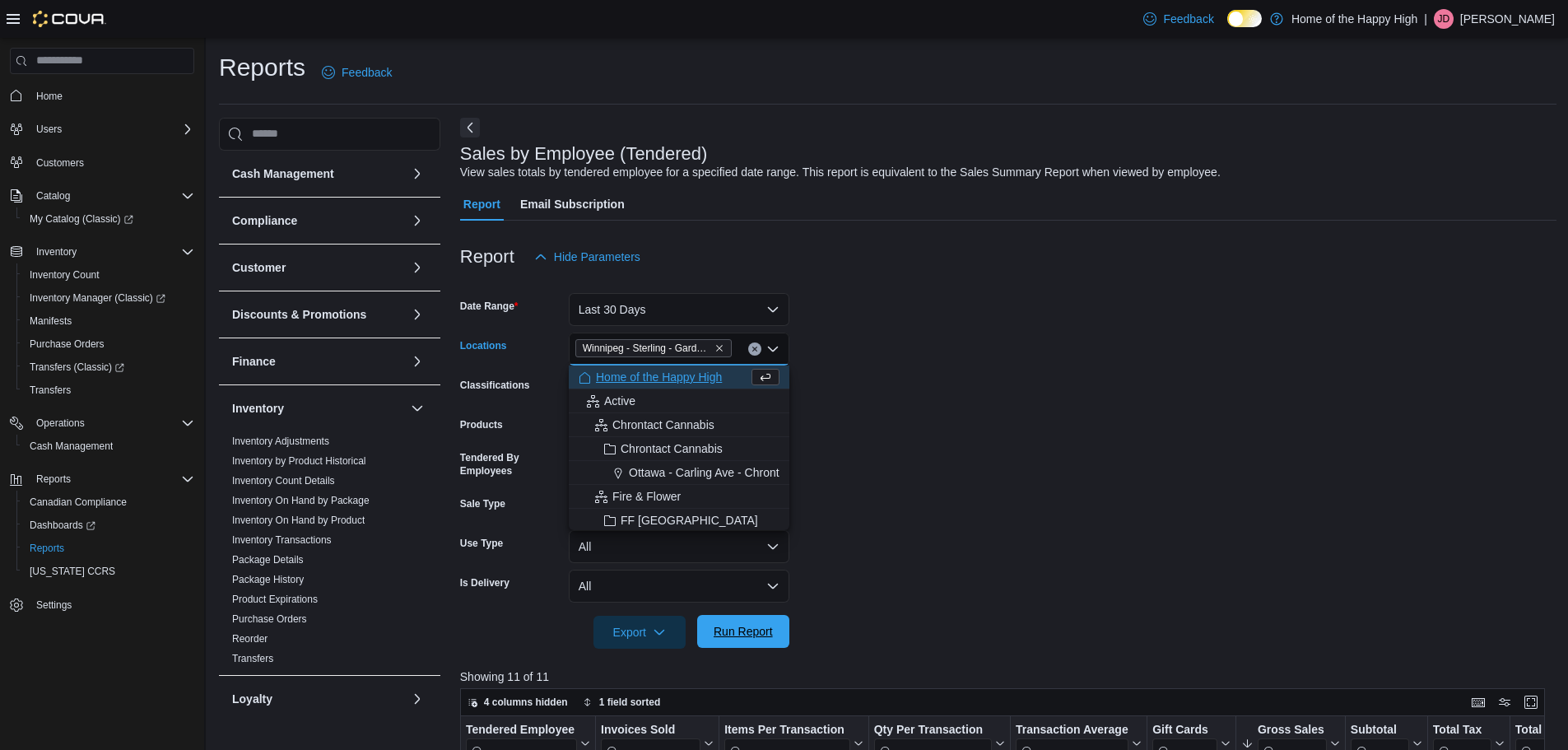
click at [735, 630] on span "Run Report" at bounding box center [743, 631] width 59 height 17
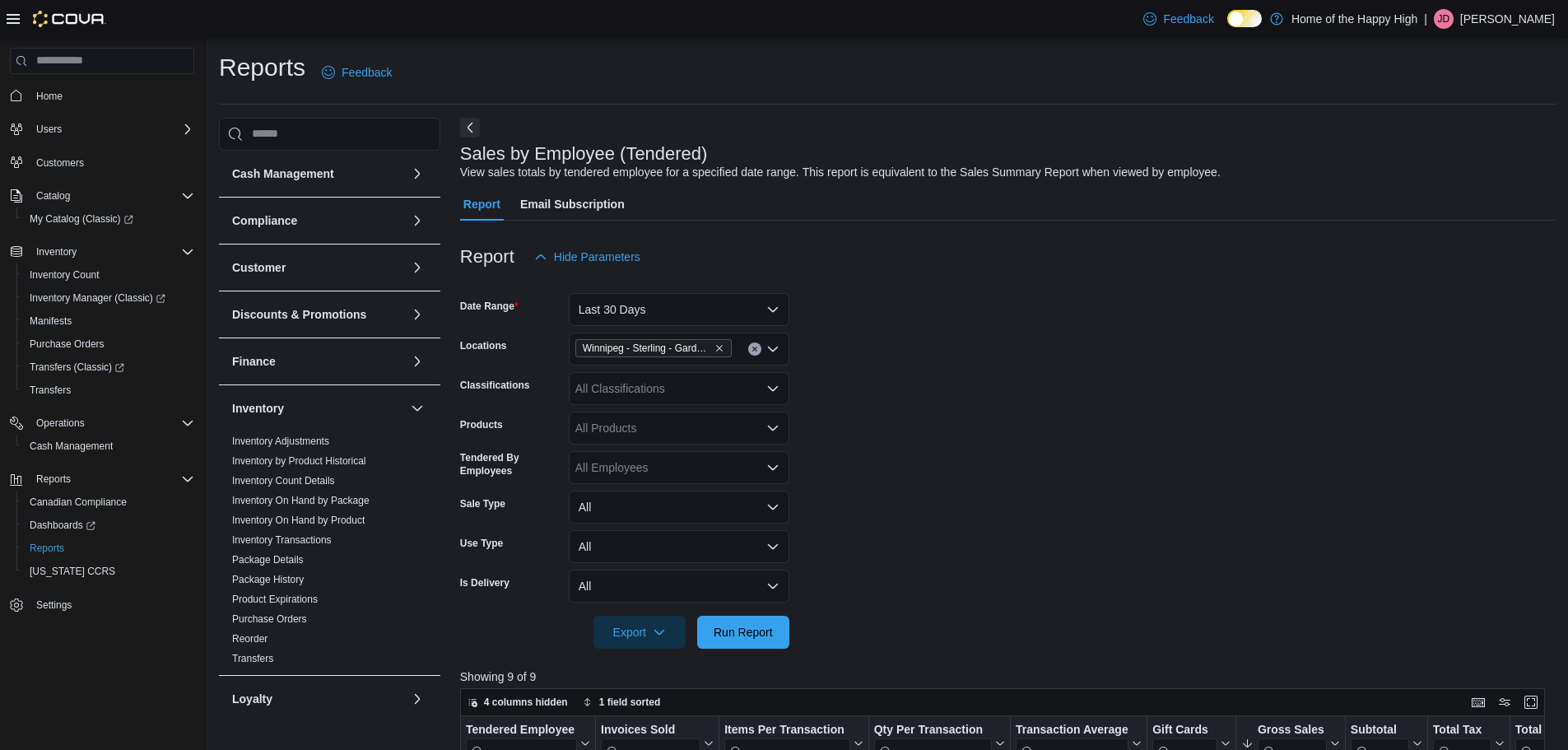
click at [81, 22] on img at bounding box center [69, 19] width 73 height 17
